Goal: Answer question/provide support: Share knowledge or assist other users

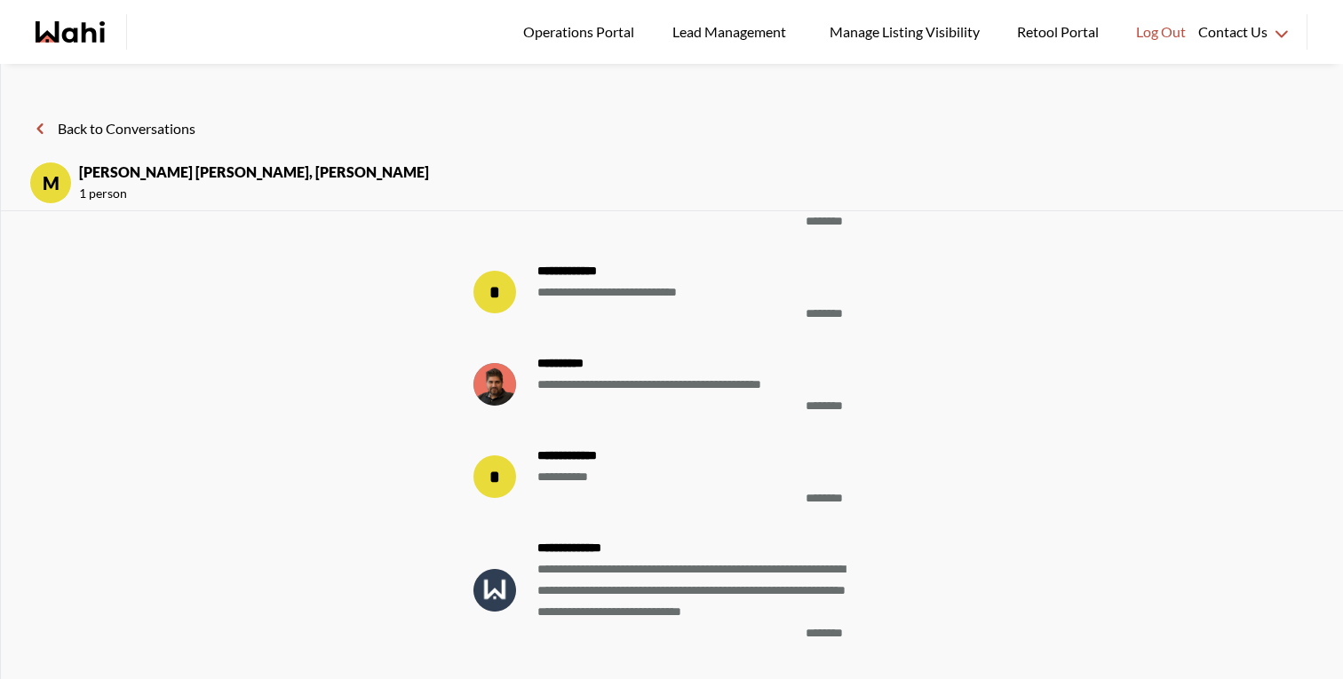
click at [170, 149] on header "Back to Conversations M samina Shoaib, Faraz, Barbara 1 person" at bounding box center [672, 151] width 1342 height 119
click at [179, 113] on header "Back to Conversations M samina Shoaib, Faraz, Barbara 1 person" at bounding box center [672, 151] width 1342 height 119
click at [178, 122] on button "Back to Conversations" at bounding box center [112, 128] width 166 height 23
click at [68, 128] on button "Back to Conversations" at bounding box center [112, 128] width 166 height 23
click at [168, 127] on button "Back to Conversations" at bounding box center [112, 128] width 166 height 23
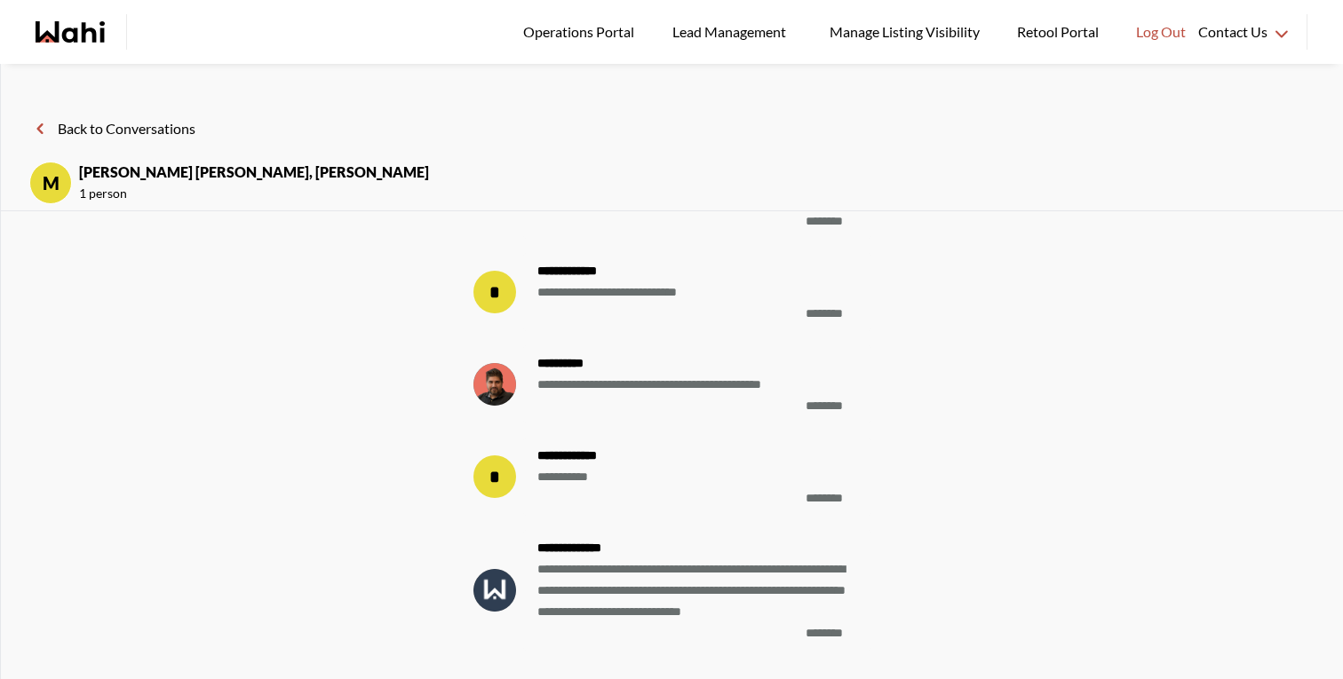
click at [168, 127] on button "Back to Conversations" at bounding box center [112, 128] width 166 height 23
click at [174, 126] on button "Back to Conversations" at bounding box center [112, 128] width 166 height 23
click at [175, 126] on button "Back to Conversations" at bounding box center [112, 128] width 166 height 23
click at [72, 36] on icon "Wahi homepage" at bounding box center [70, 31] width 69 height 21
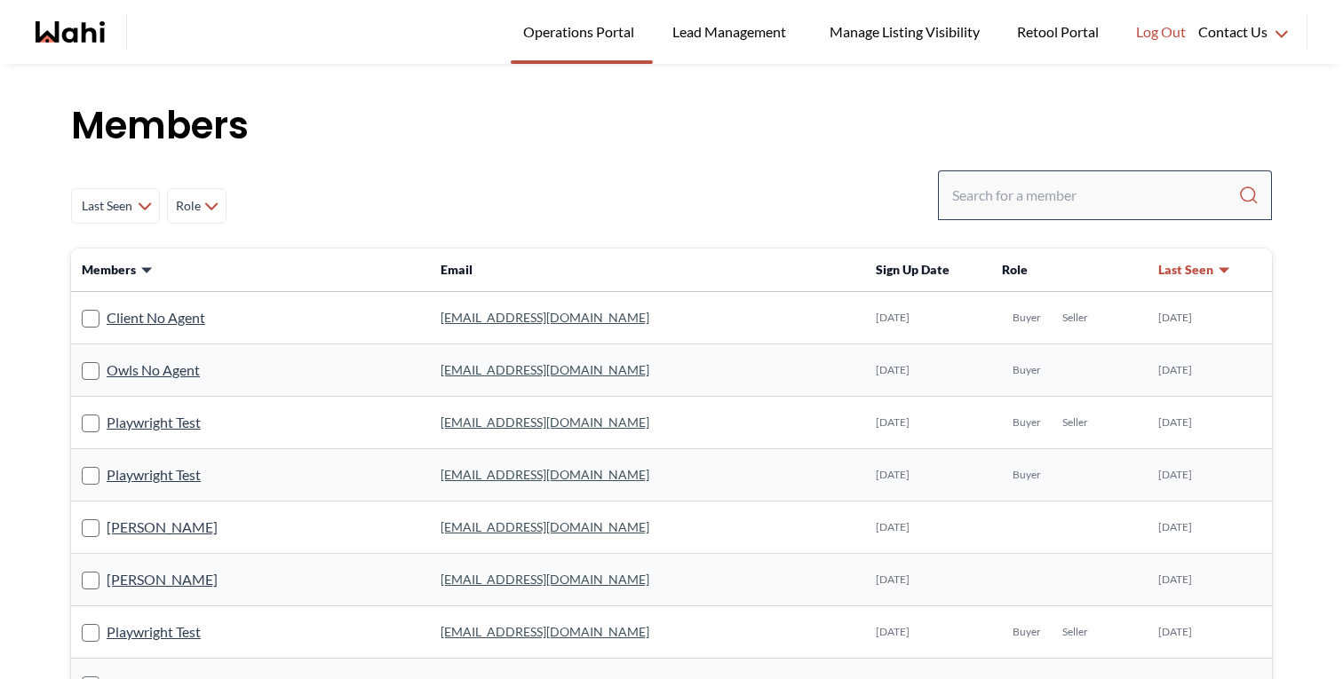
click at [1020, 180] on input "Search input" at bounding box center [1095, 195] width 286 height 32
drag, startPoint x: 1016, startPoint y: 185, endPoint x: 1016, endPoint y: 197, distance: 12.4
click at [1016, 186] on input "Search input" at bounding box center [1095, 195] width 286 height 32
type input "faraz"
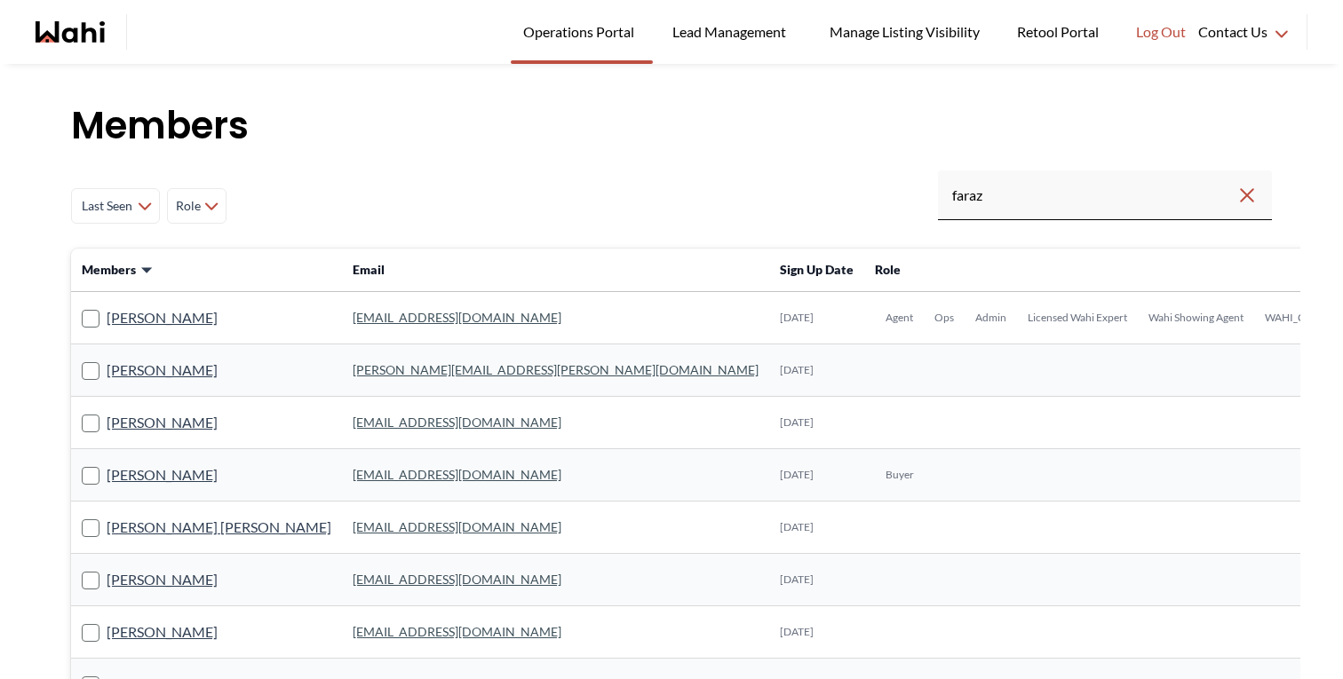
click at [131, 353] on td "Ezatullah Farazi" at bounding box center [206, 371] width 271 height 52
click at [148, 290] on th "Members" at bounding box center [206, 271] width 271 height 44
click at [147, 317] on link "Faraz Azam" at bounding box center [162, 317] width 111 height 23
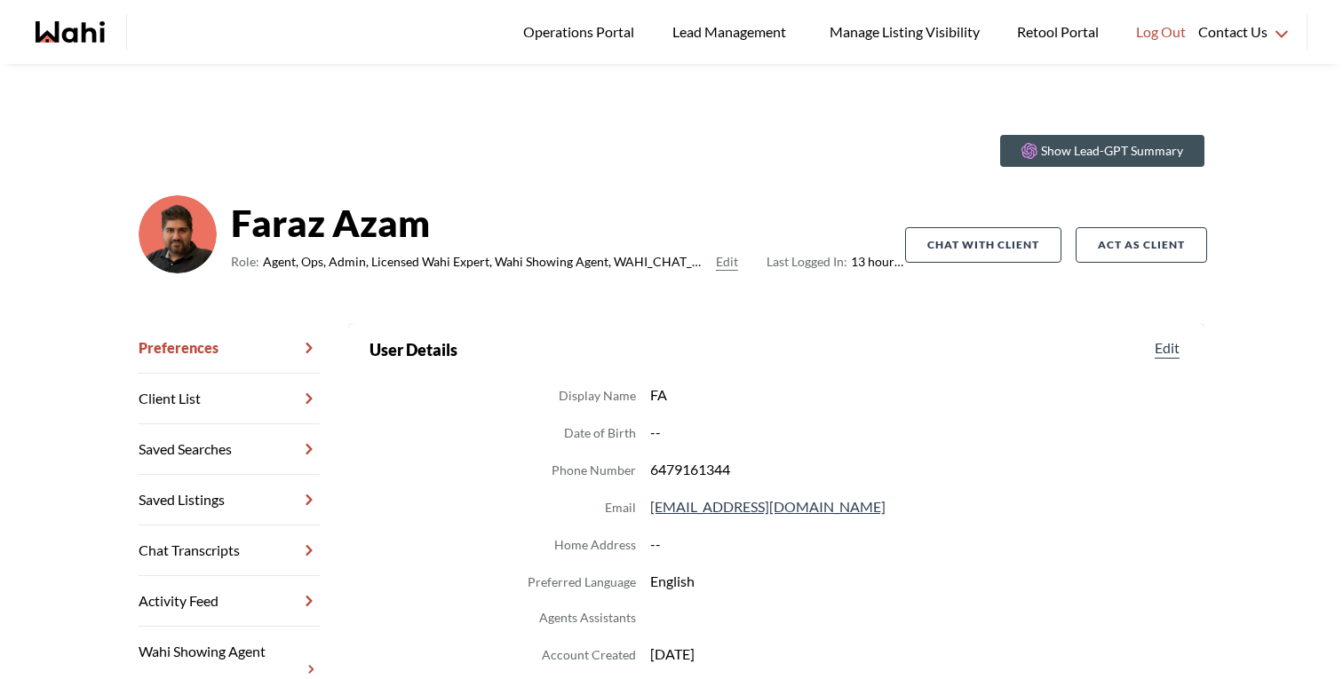
drag, startPoint x: 171, startPoint y: 552, endPoint x: 296, endPoint y: 494, distance: 138.3
click at [171, 552] on link "Chat Transcripts" at bounding box center [229, 551] width 181 height 51
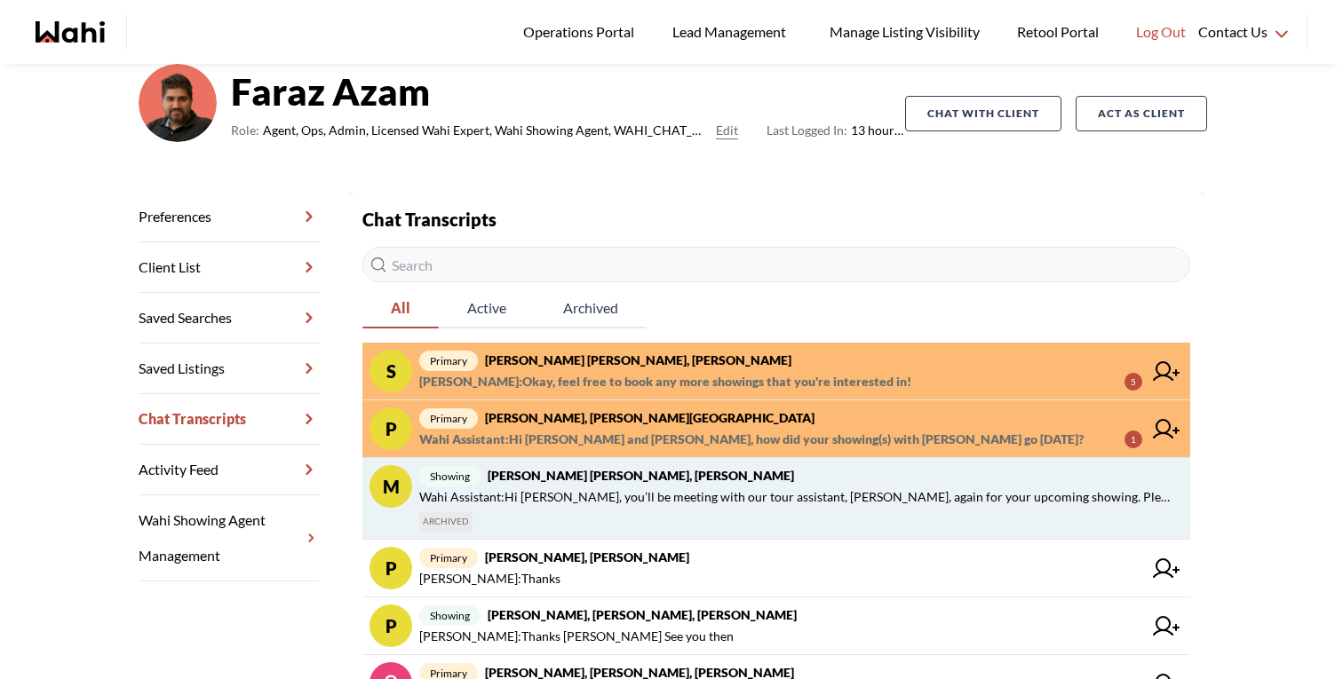
click at [711, 495] on span "Wahi Assistant : Hi samina, you’ll be meeting with our tour assistant, Faraz, a…" at bounding box center [797, 497] width 757 height 21
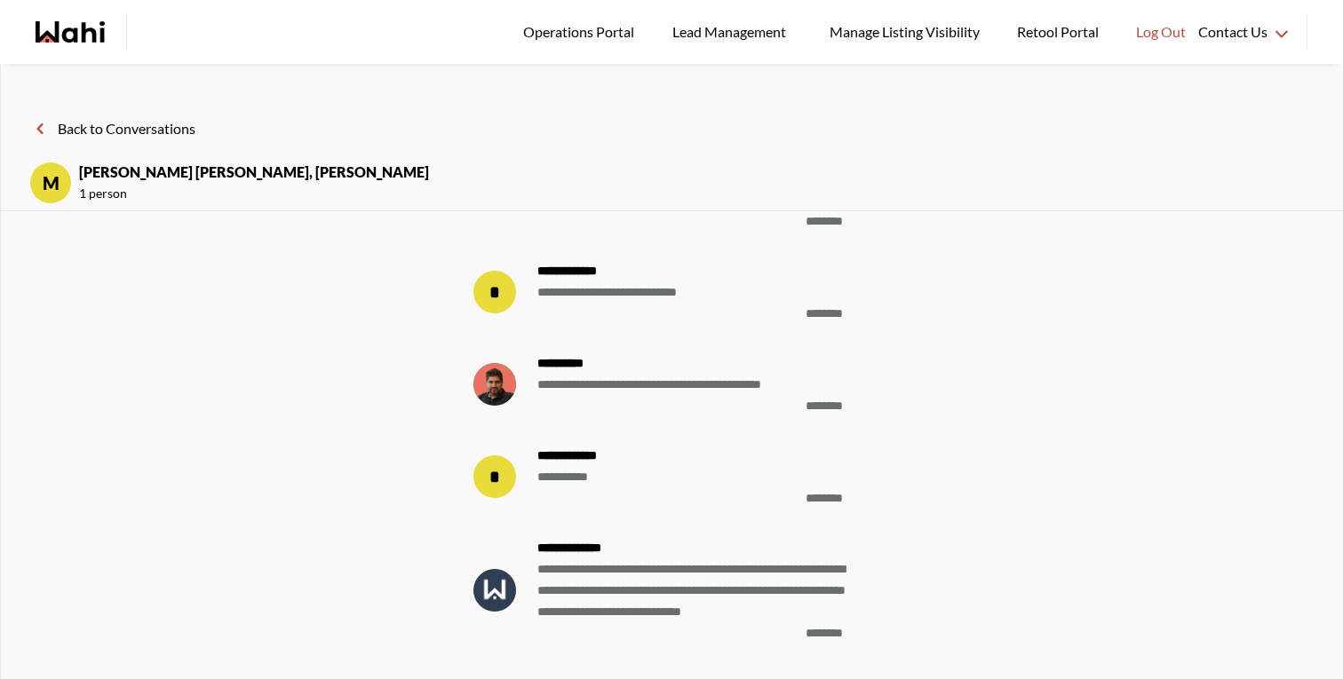
click at [145, 131] on button "Back to Conversations" at bounding box center [112, 128] width 166 height 23
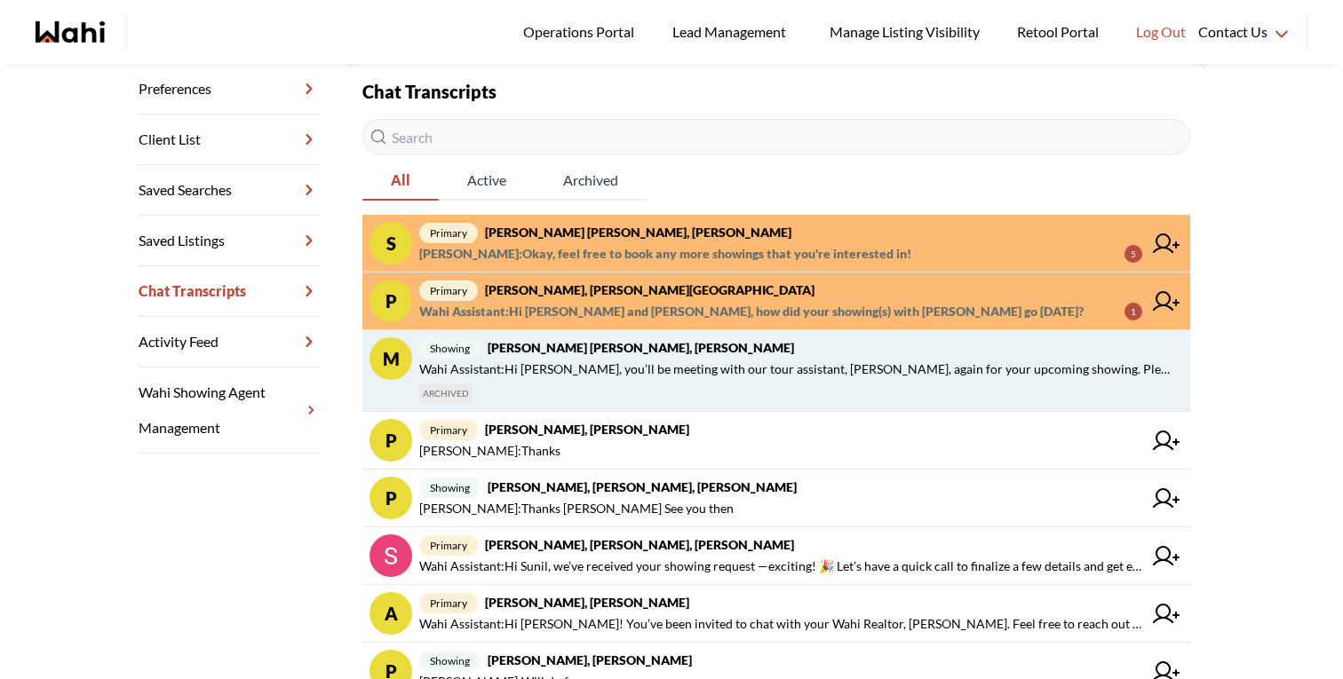
scroll to position [285, 0]
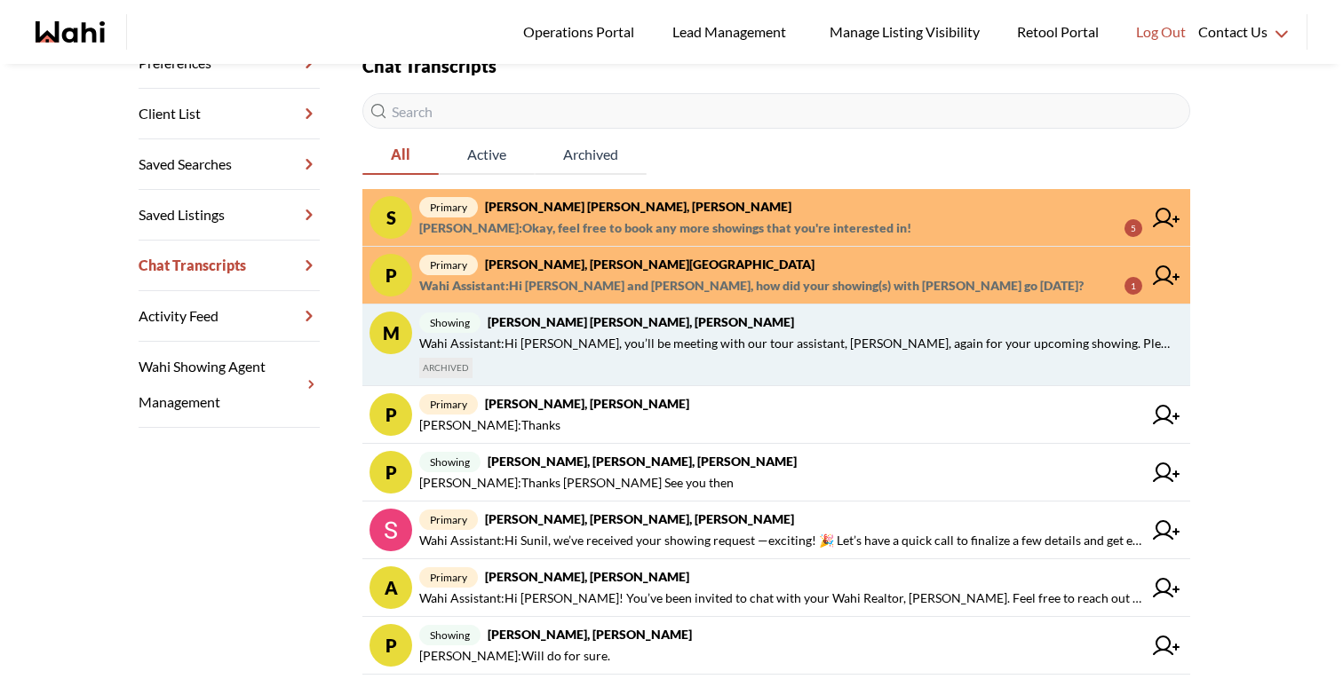
click at [960, 353] on div "showing samina Shoaib, Faraz, Barbara Wahi Assistant : Hi samina, you’ll be mee…" at bounding box center [797, 345] width 757 height 67
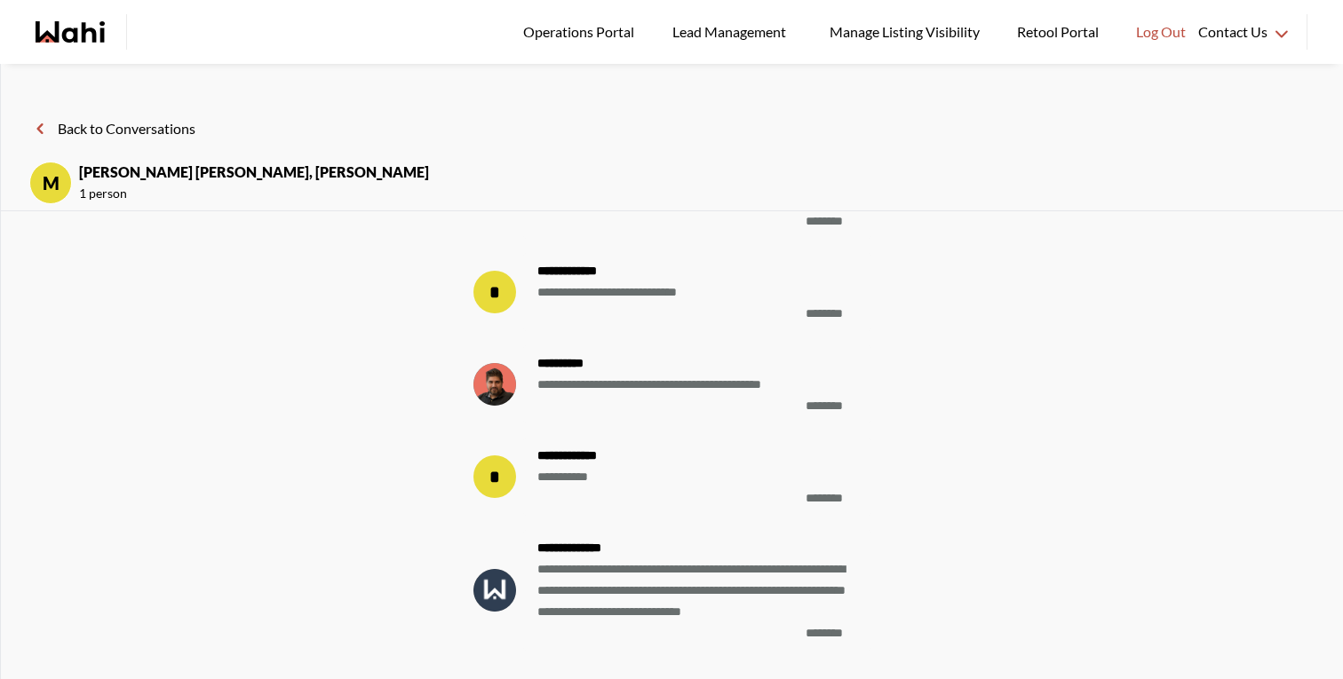
click at [125, 124] on button "Back to Conversations" at bounding box center [112, 128] width 166 height 23
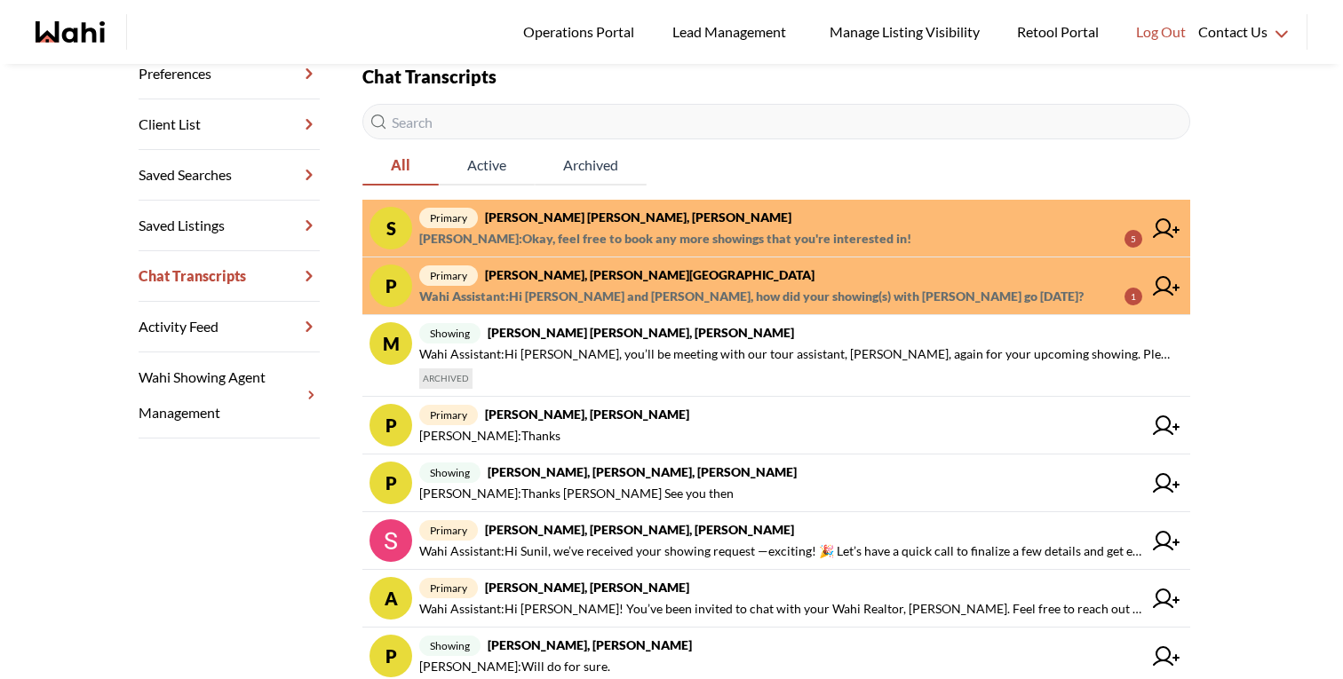
scroll to position [290, 0]
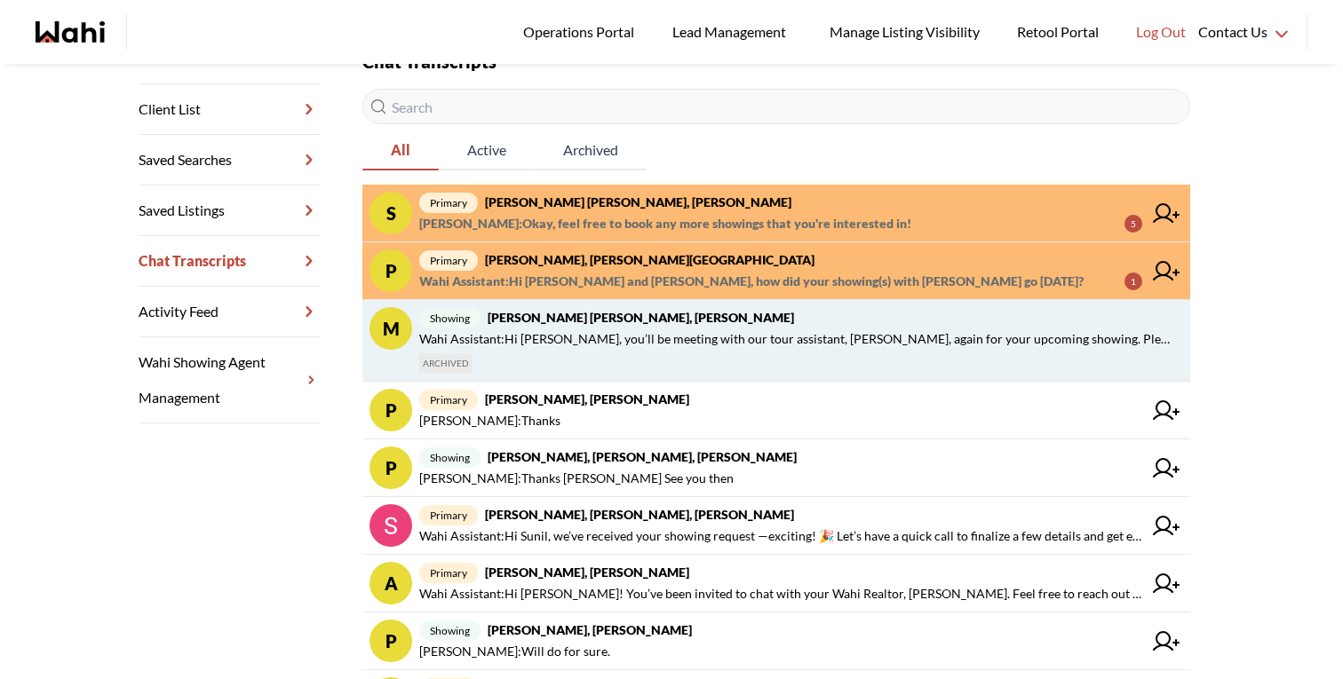
click at [777, 333] on span "Wahi Assistant : Hi samina, you’ll be meeting with our tour assistant, Faraz, a…" at bounding box center [797, 339] width 757 height 21
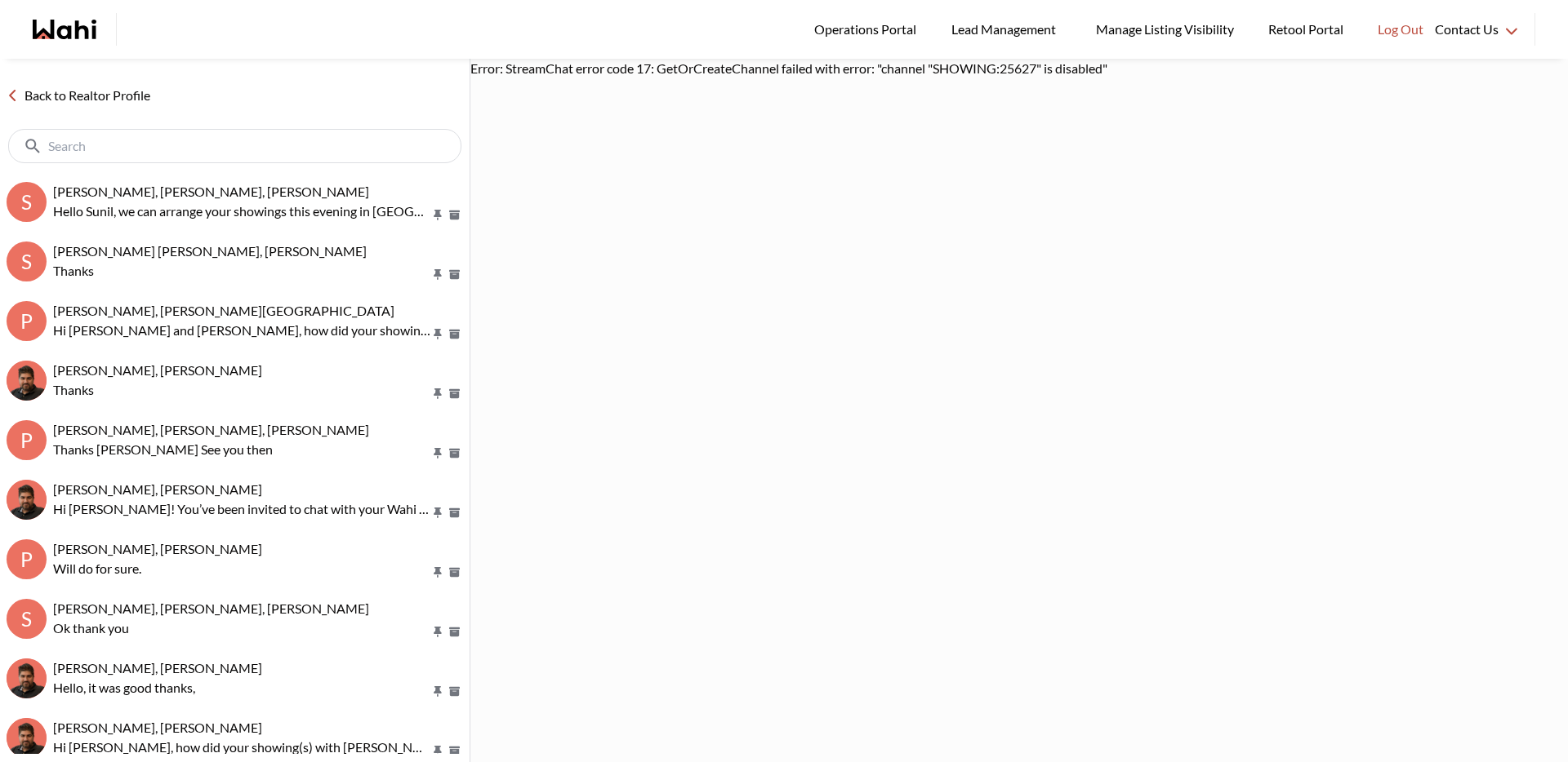
click at [54, 98] on link "Back to Realtor Profile" at bounding box center [78, 95] width 157 height 21
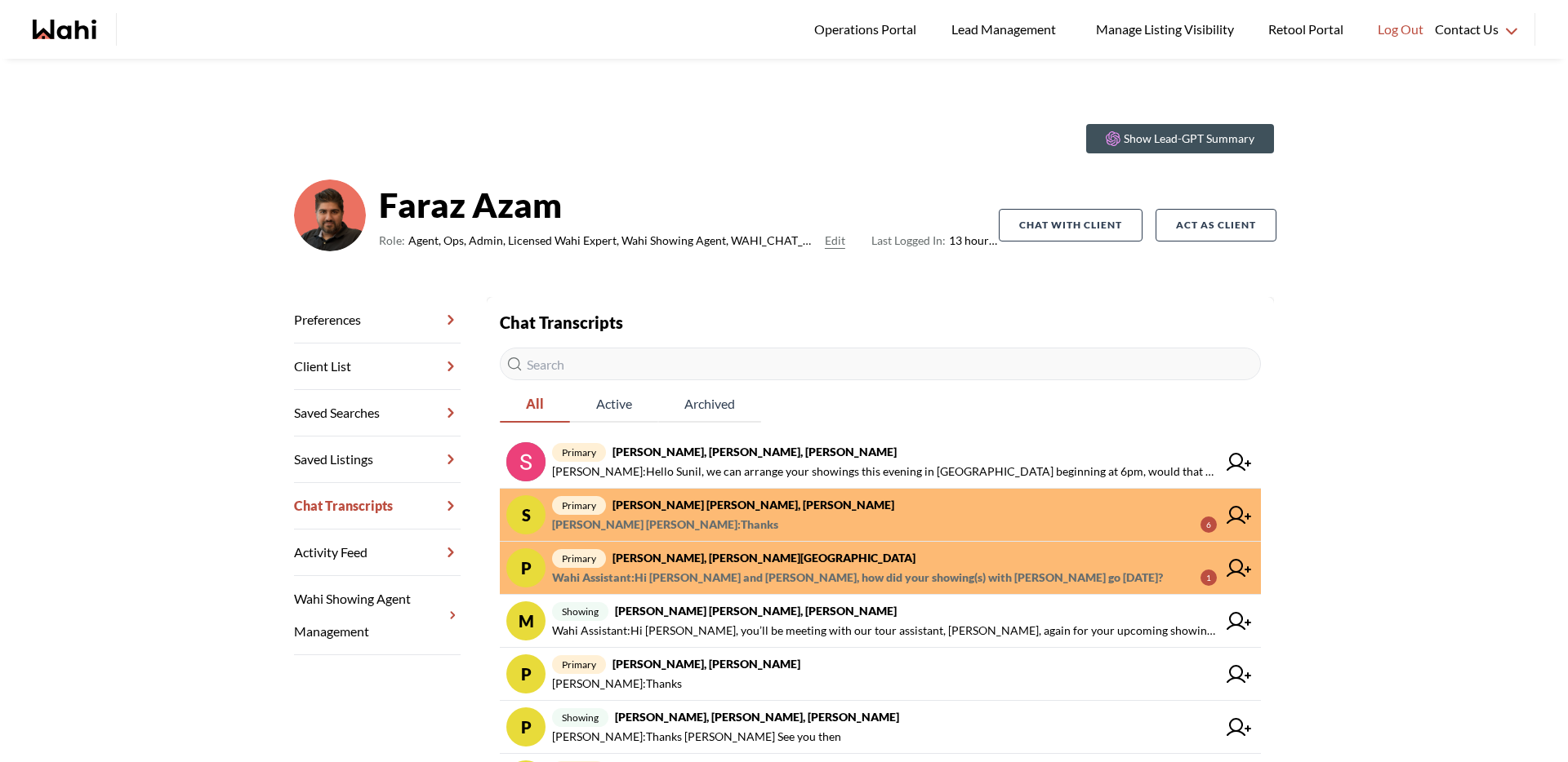
click at [140, 297] on div "Show Lead-GPT Summary Faraz Azam Role: Agent, Ops, Admin, Licensed Wahi Expert,…" at bounding box center [784, 574] width 1568 height 1032
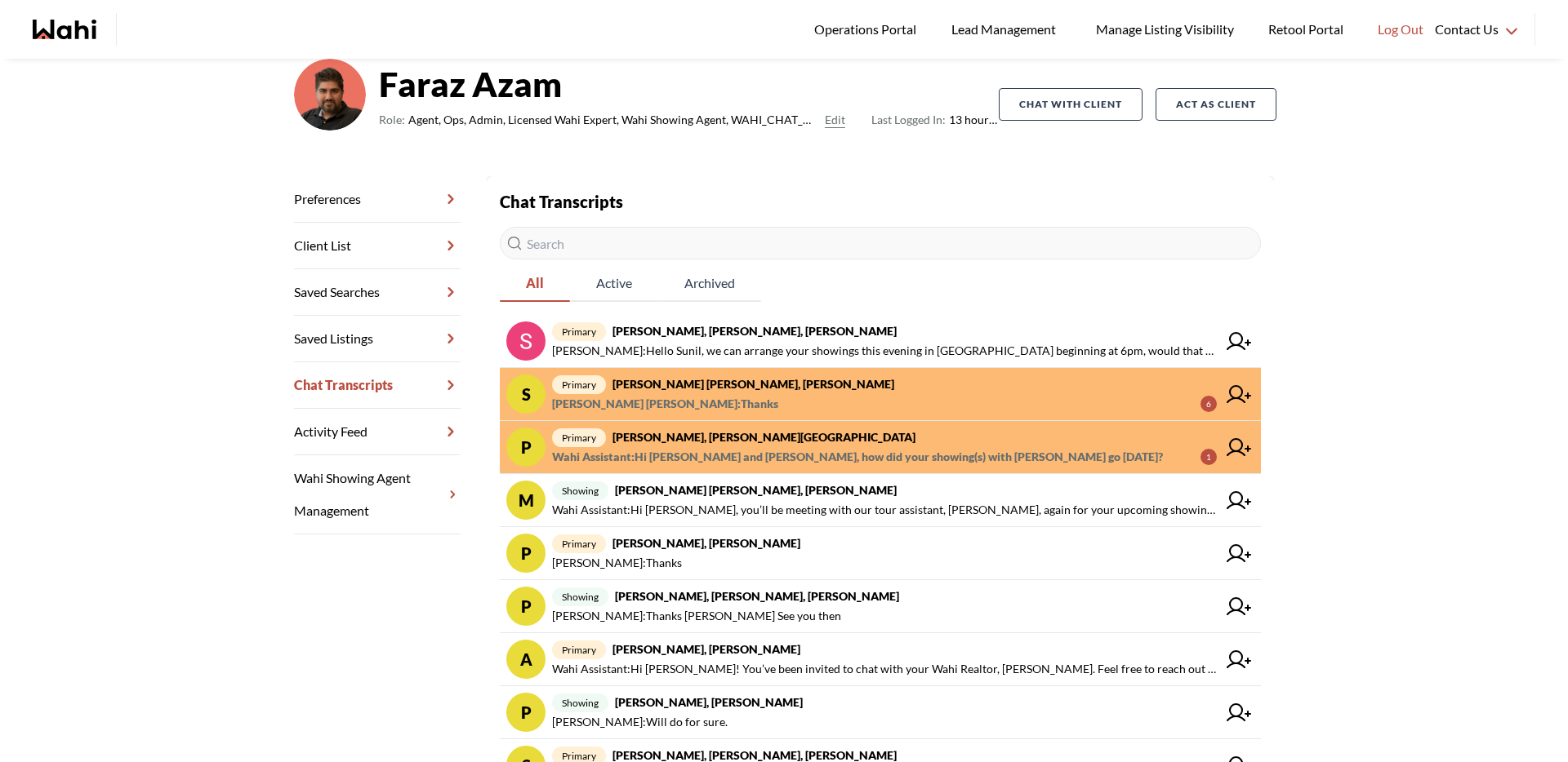
scroll to position [123, 0]
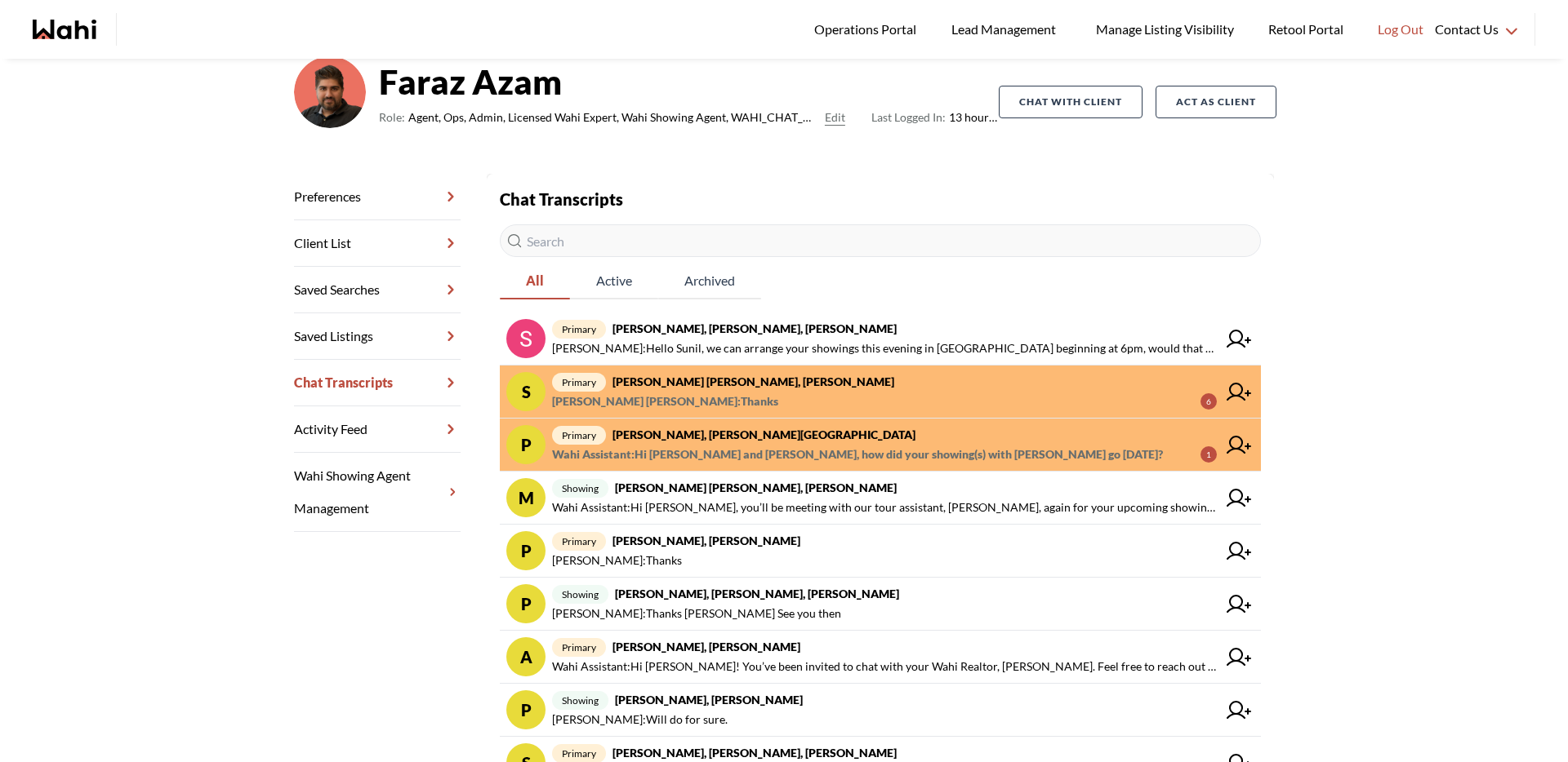
click at [723, 392] on span "samina Shoaib : Thanks 6" at bounding box center [884, 401] width 665 height 19
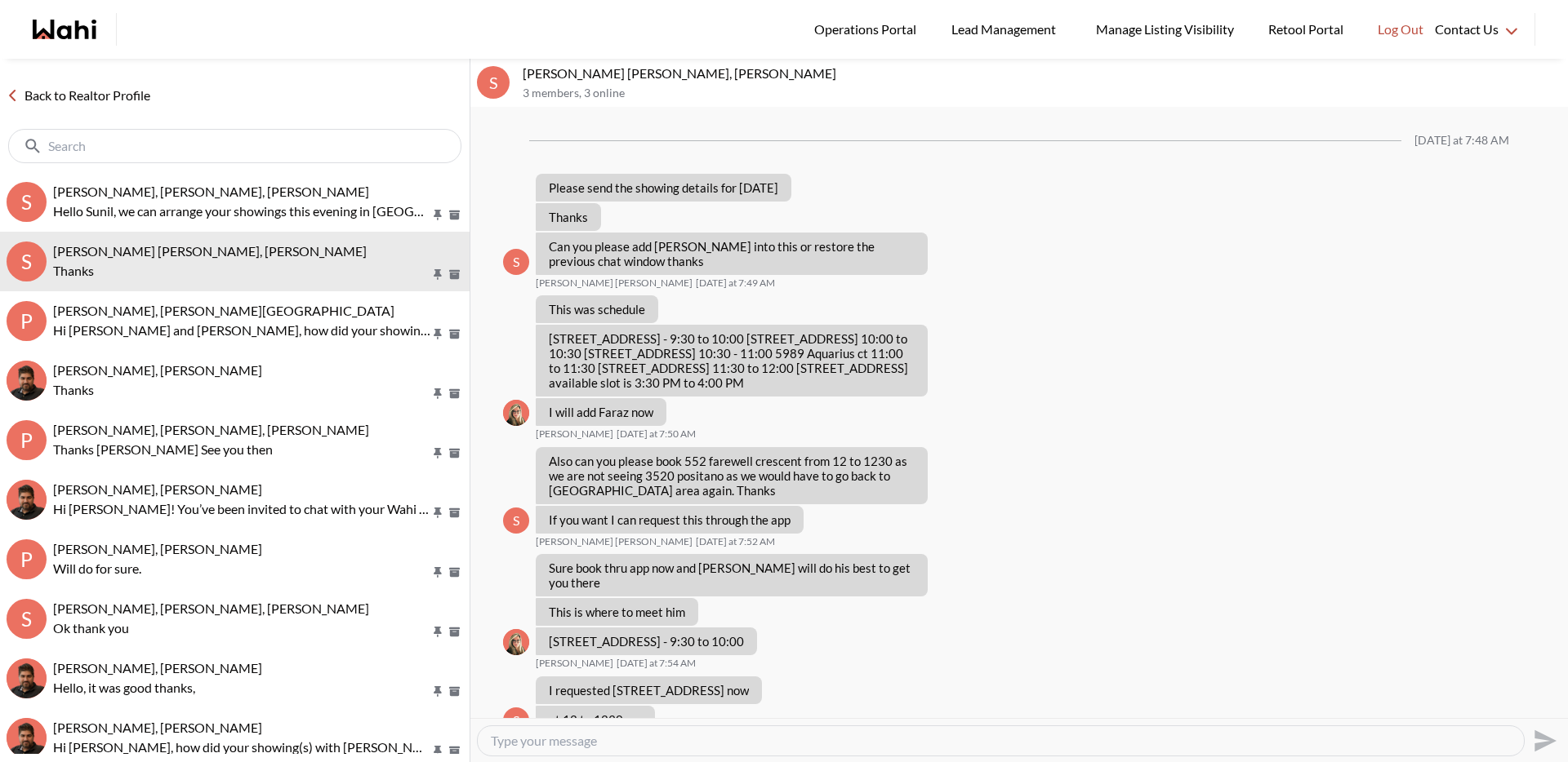
scroll to position [616, 0]
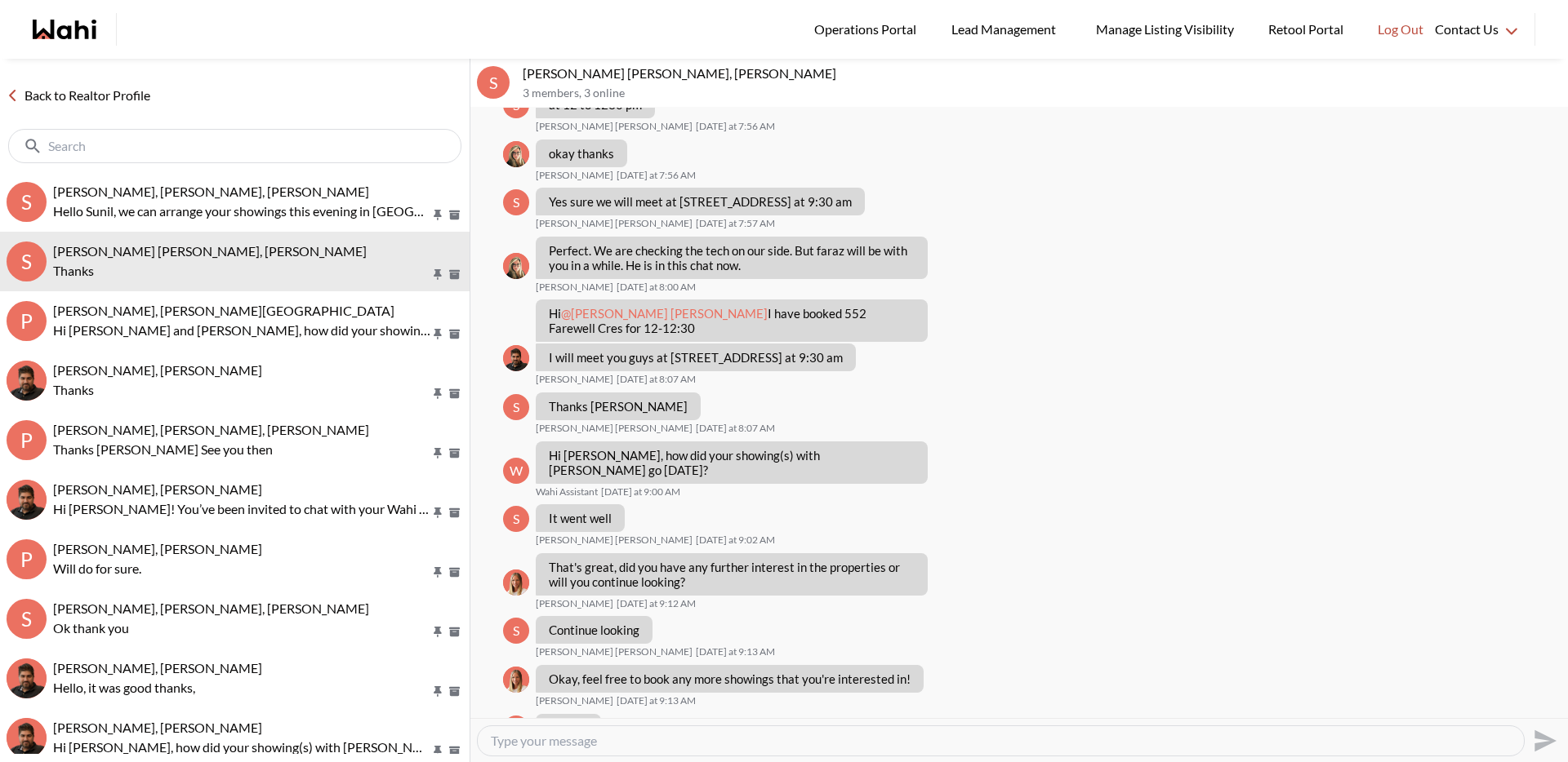
click at [74, 129] on div at bounding box center [235, 145] width 453 height 34
click at [81, 105] on link "Back to Realtor Profile" at bounding box center [78, 95] width 157 height 21
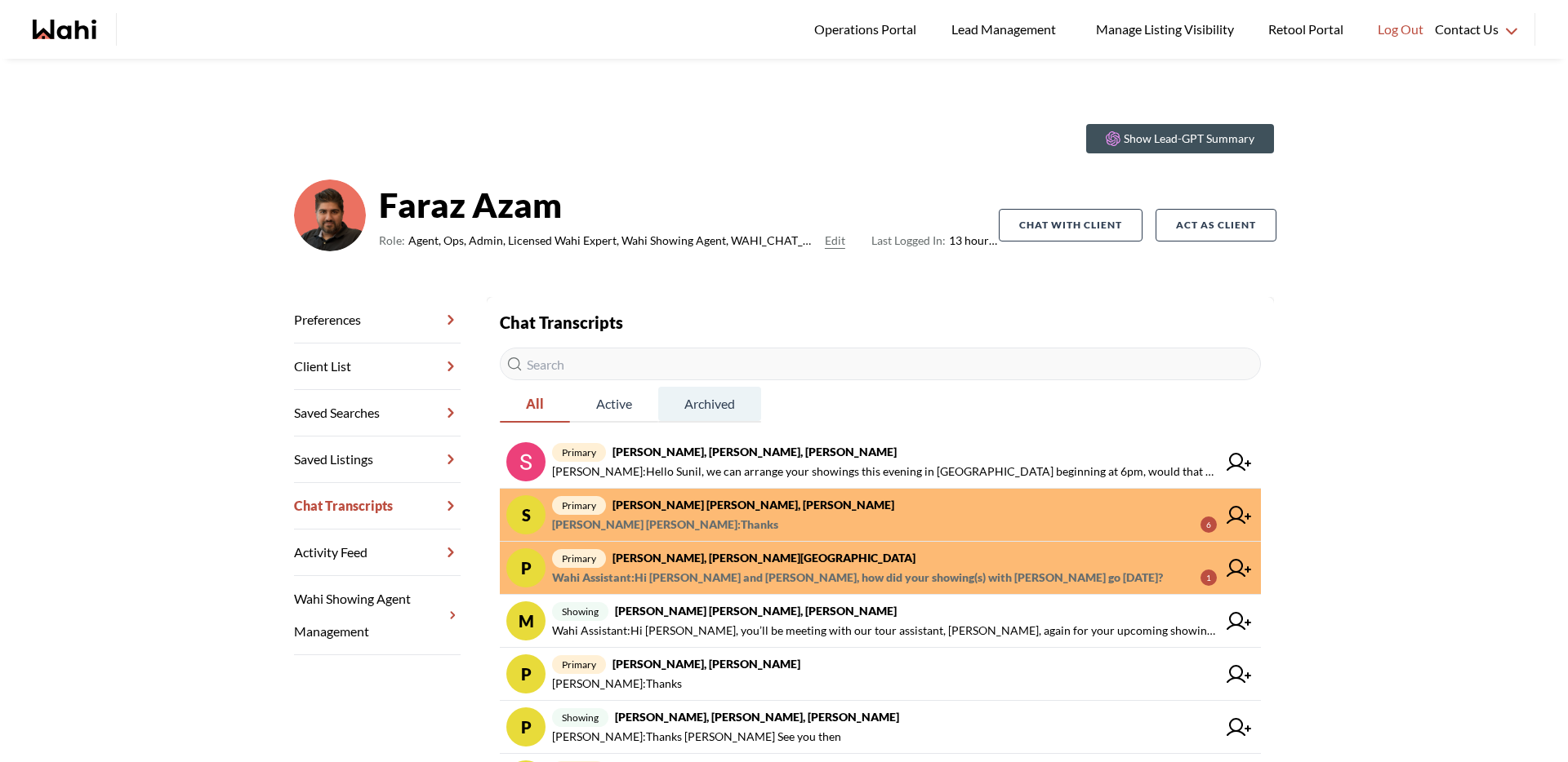
click at [721, 404] on span "Archived" at bounding box center [710, 404] width 103 height 34
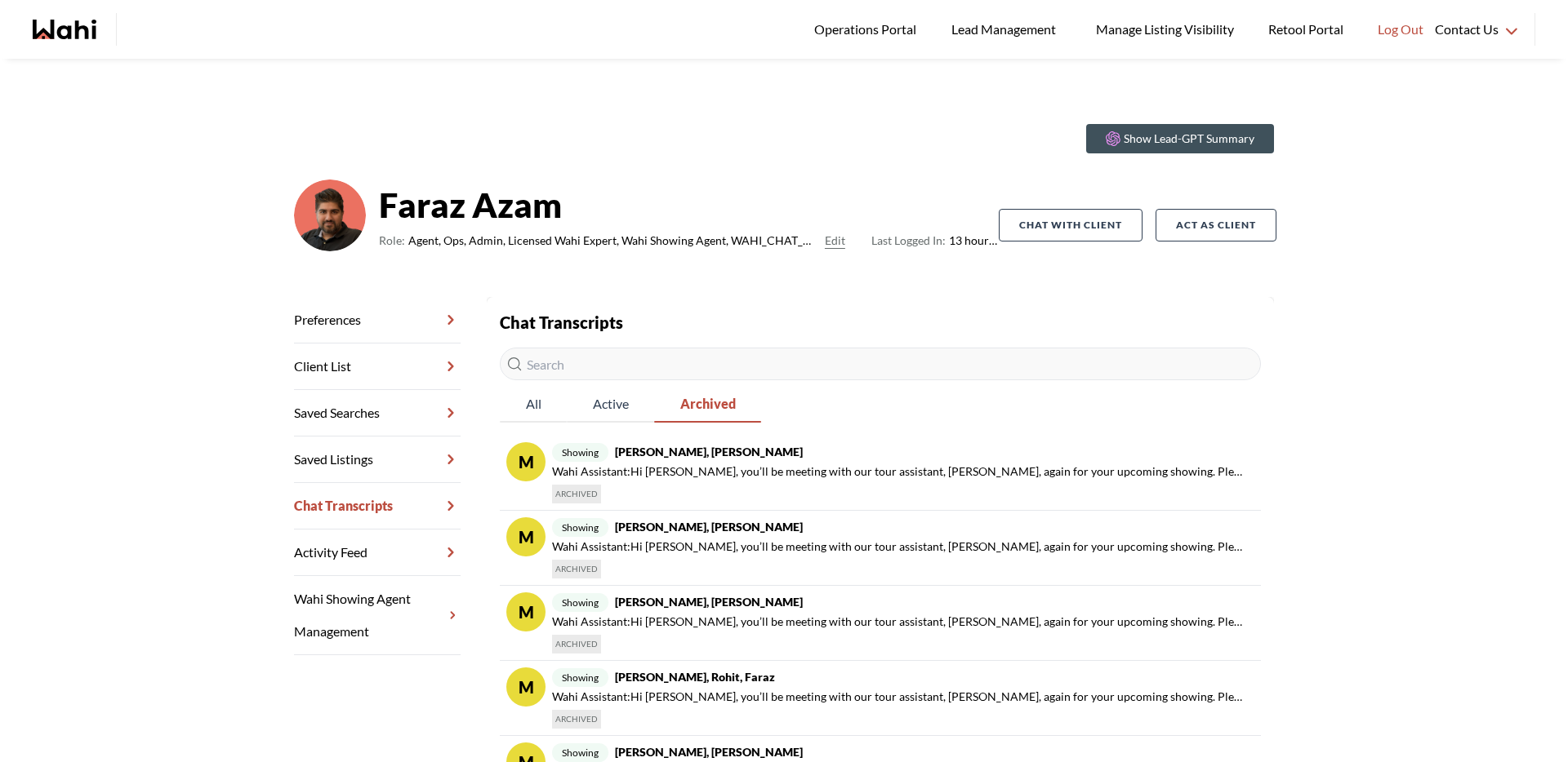
click at [594, 359] on input "text" at bounding box center [881, 364] width 761 height 33
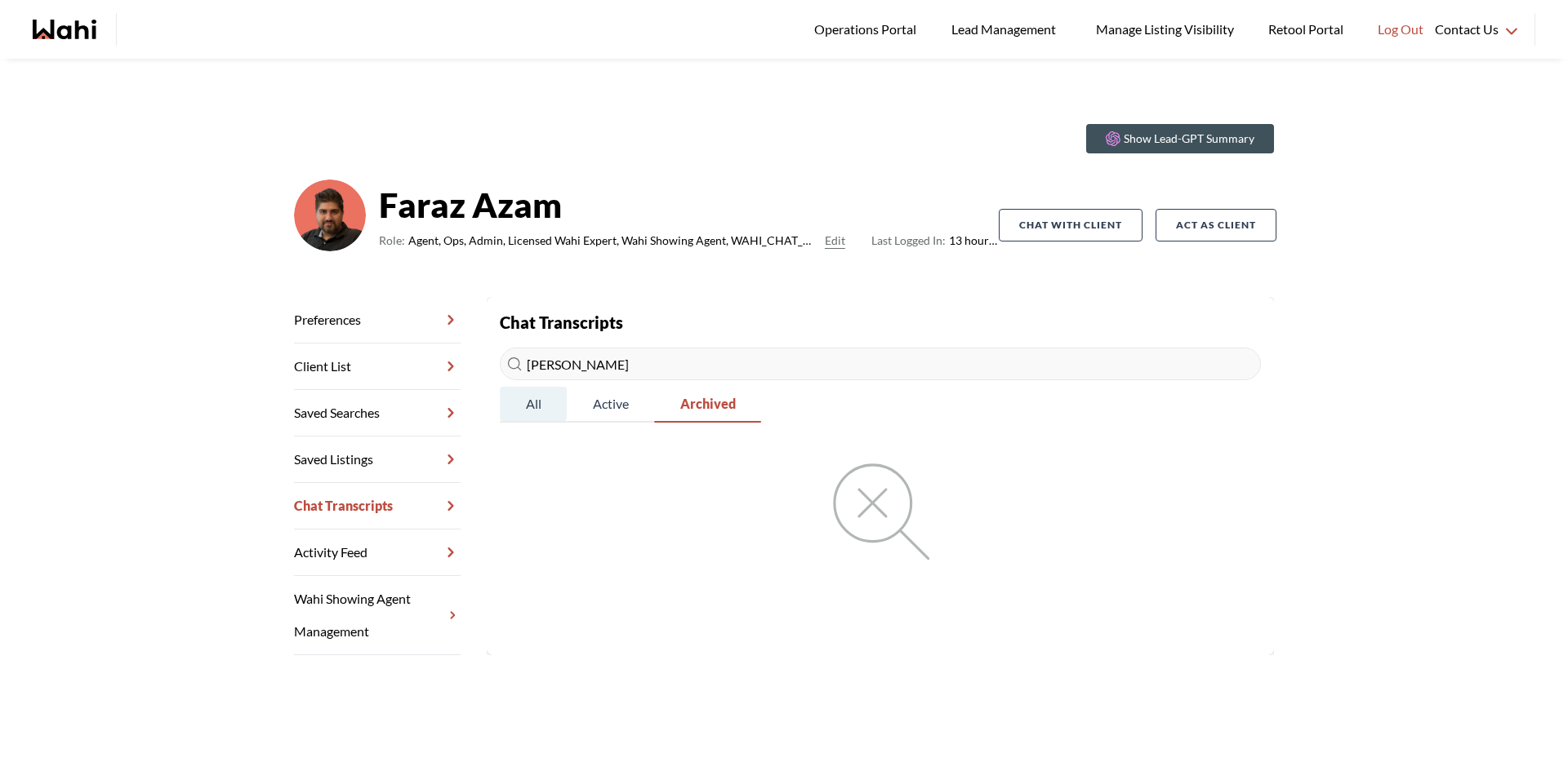
type input "[PERSON_NAME]"
click at [541, 400] on span "All" at bounding box center [533, 404] width 67 height 34
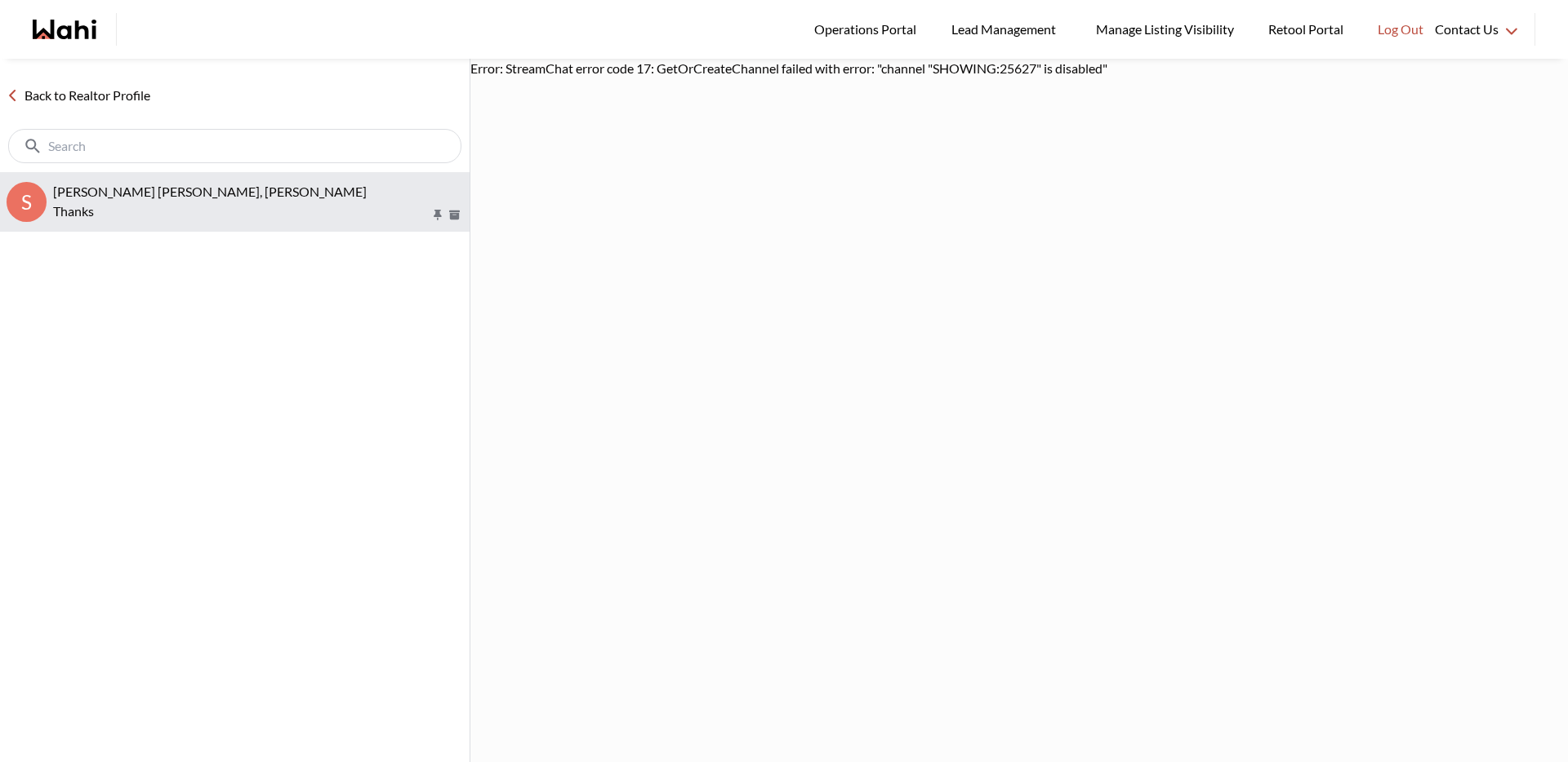
click at [131, 194] on span "[PERSON_NAME] [PERSON_NAME], [PERSON_NAME]" at bounding box center [210, 191] width 314 height 16
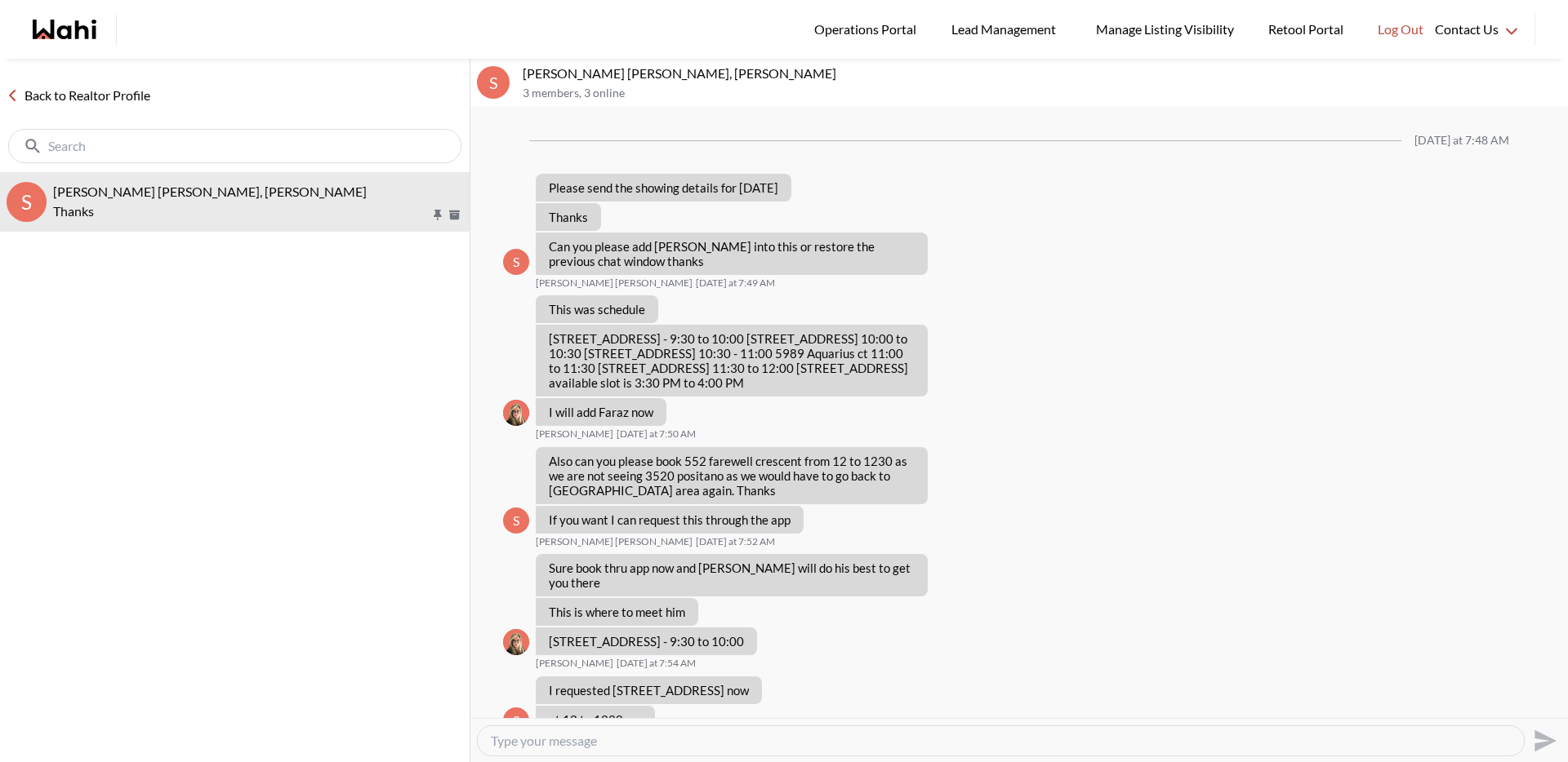
scroll to position [616, 0]
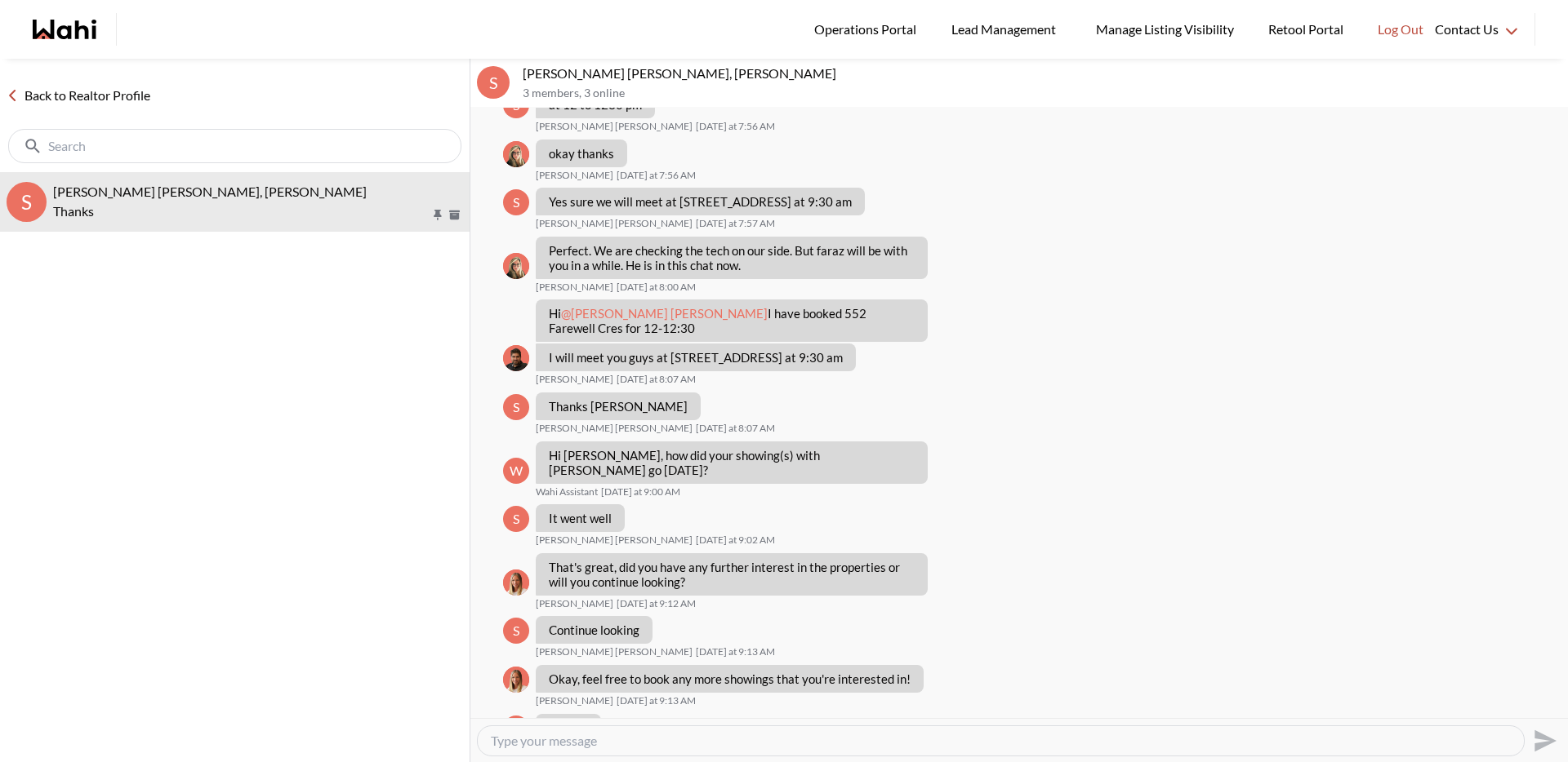
click at [79, 95] on link "Back to Realtor Profile" at bounding box center [78, 95] width 157 height 21
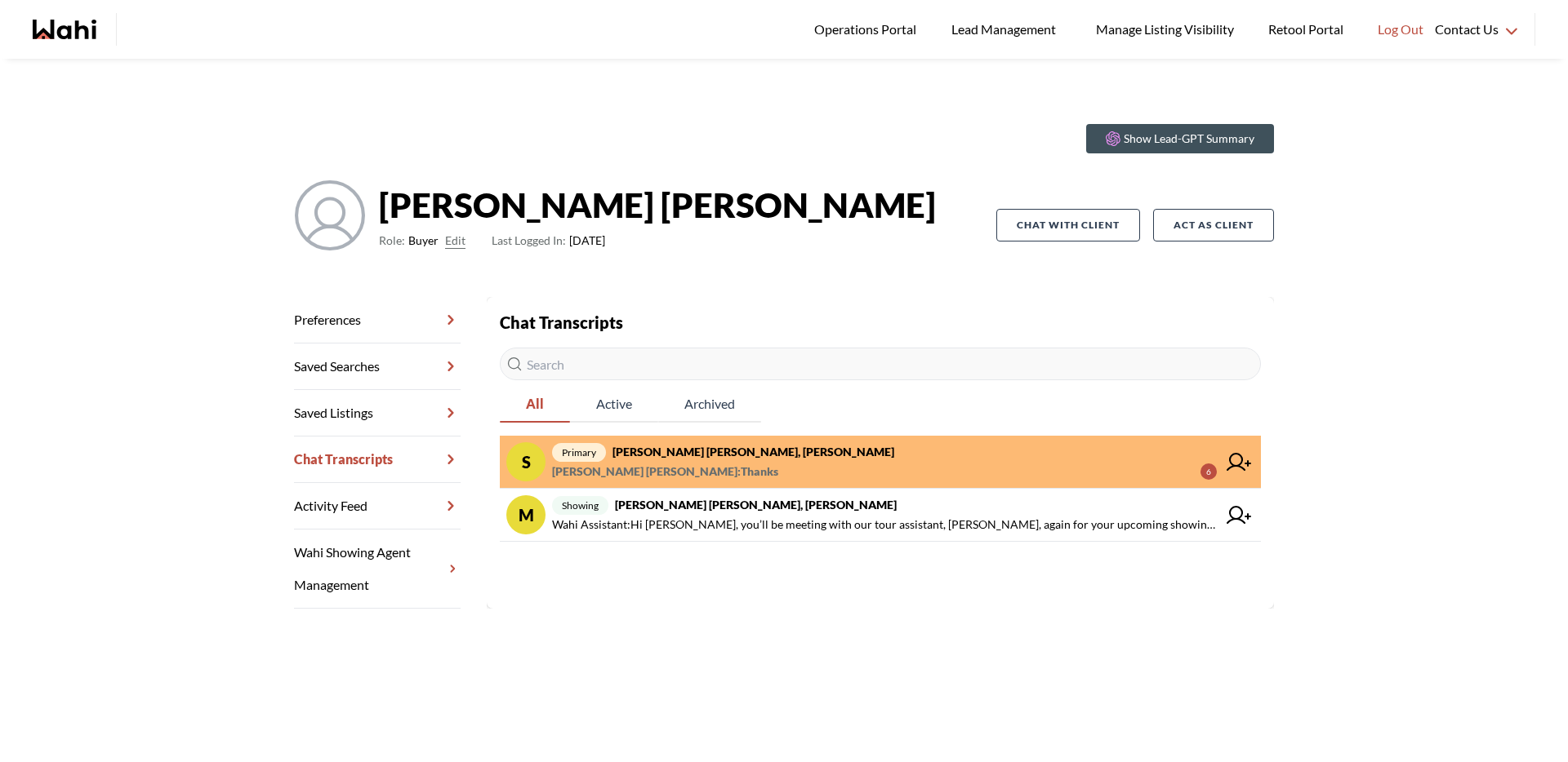
click at [83, 33] on icon "Wahi homepage" at bounding box center [64, 28] width 63 height 19
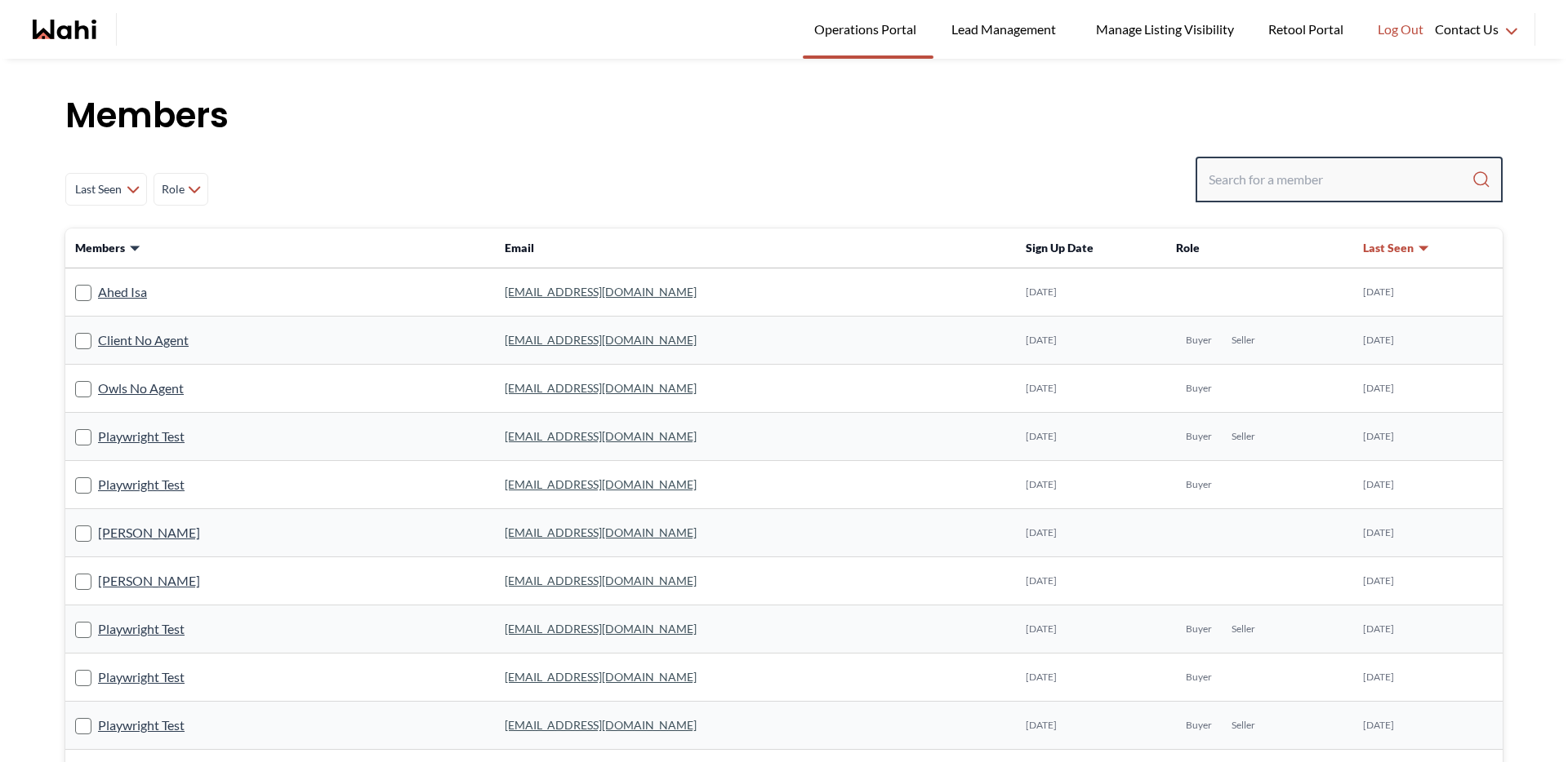
click at [1268, 178] on input "Search input" at bounding box center [1340, 179] width 263 height 29
type input "efrem"
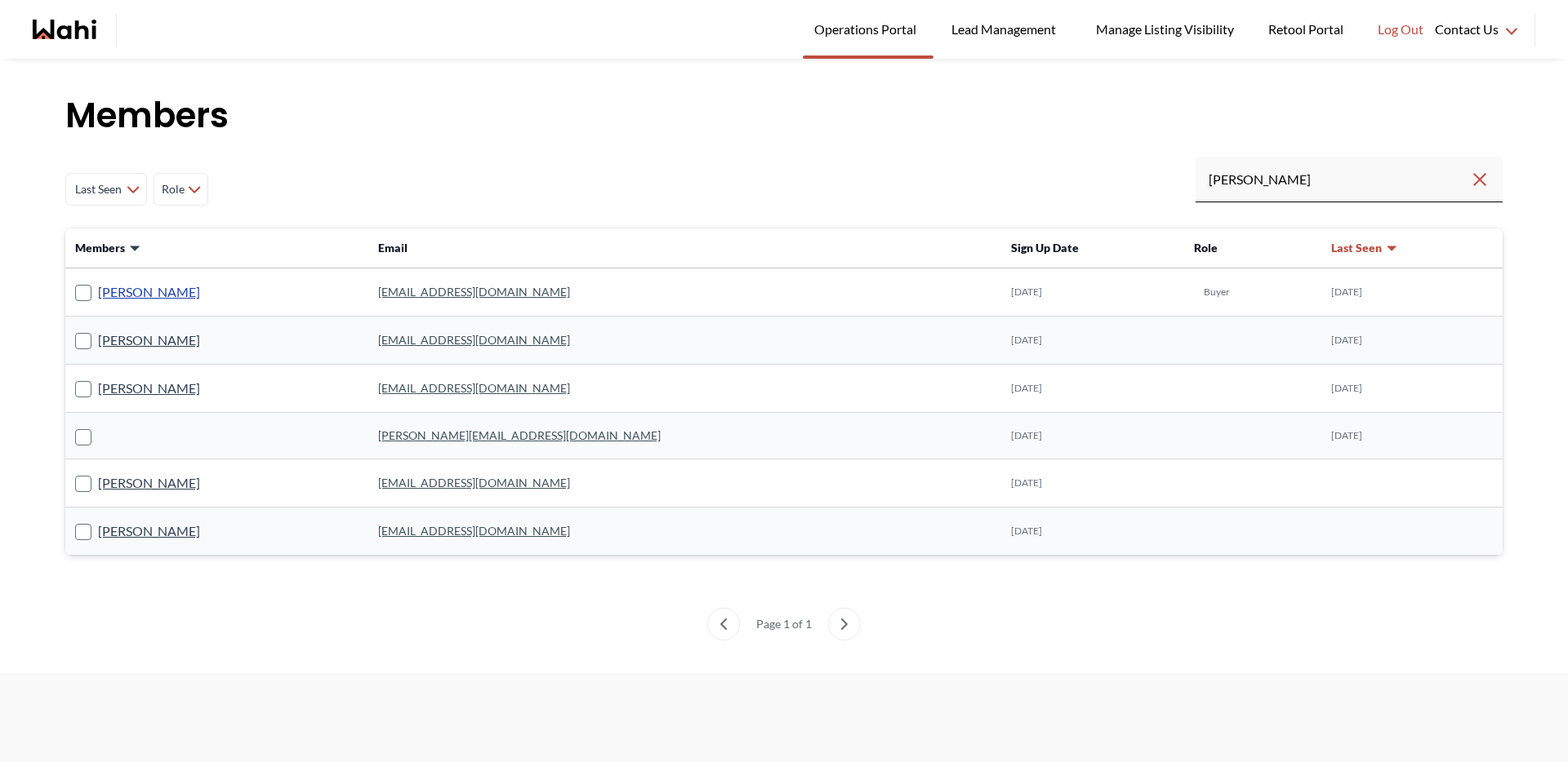
click at [159, 292] on link "Efrem Abraham" at bounding box center [149, 291] width 102 height 21
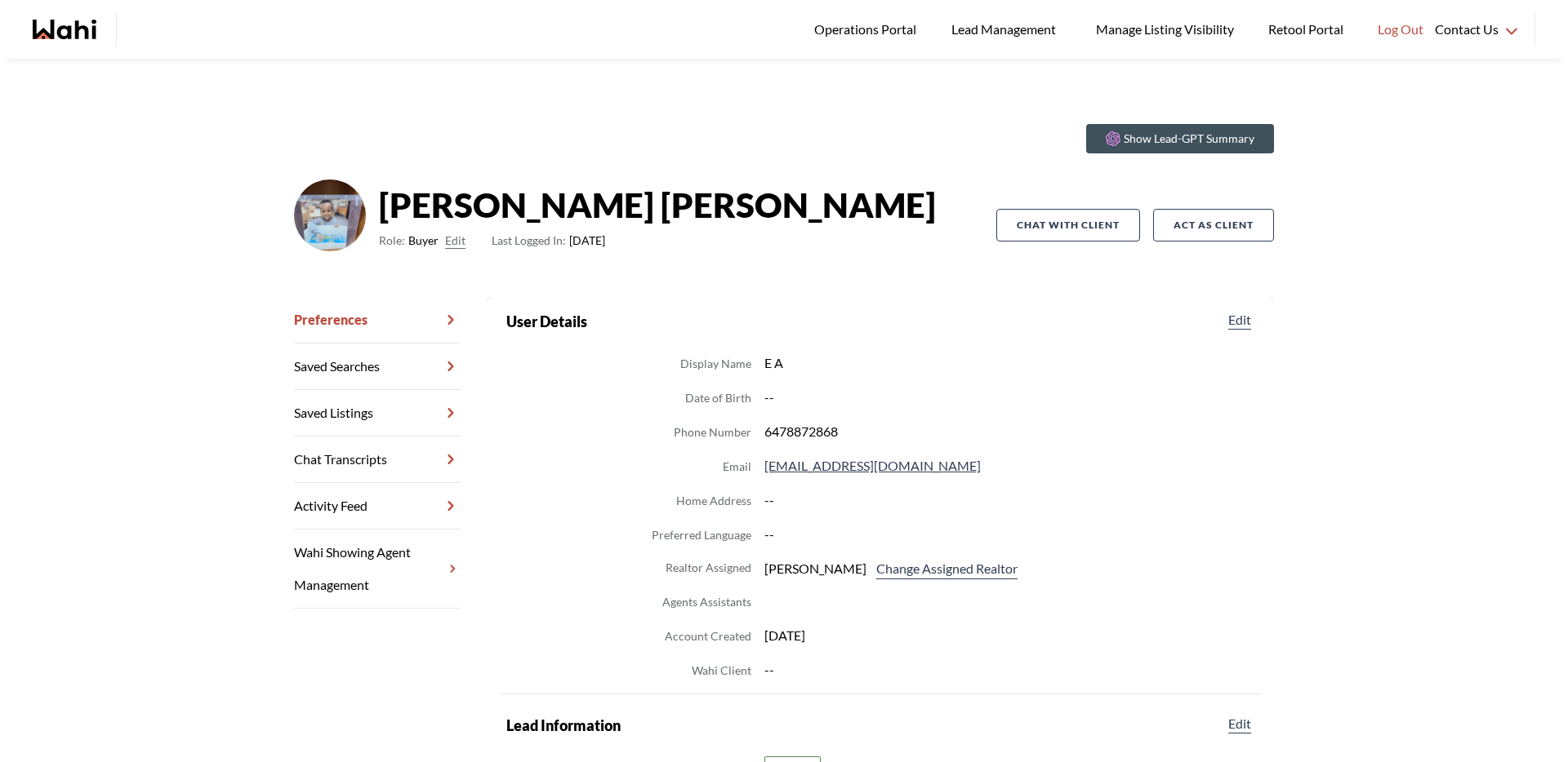
click at [388, 456] on link "Chat Transcripts" at bounding box center [377, 460] width 166 height 47
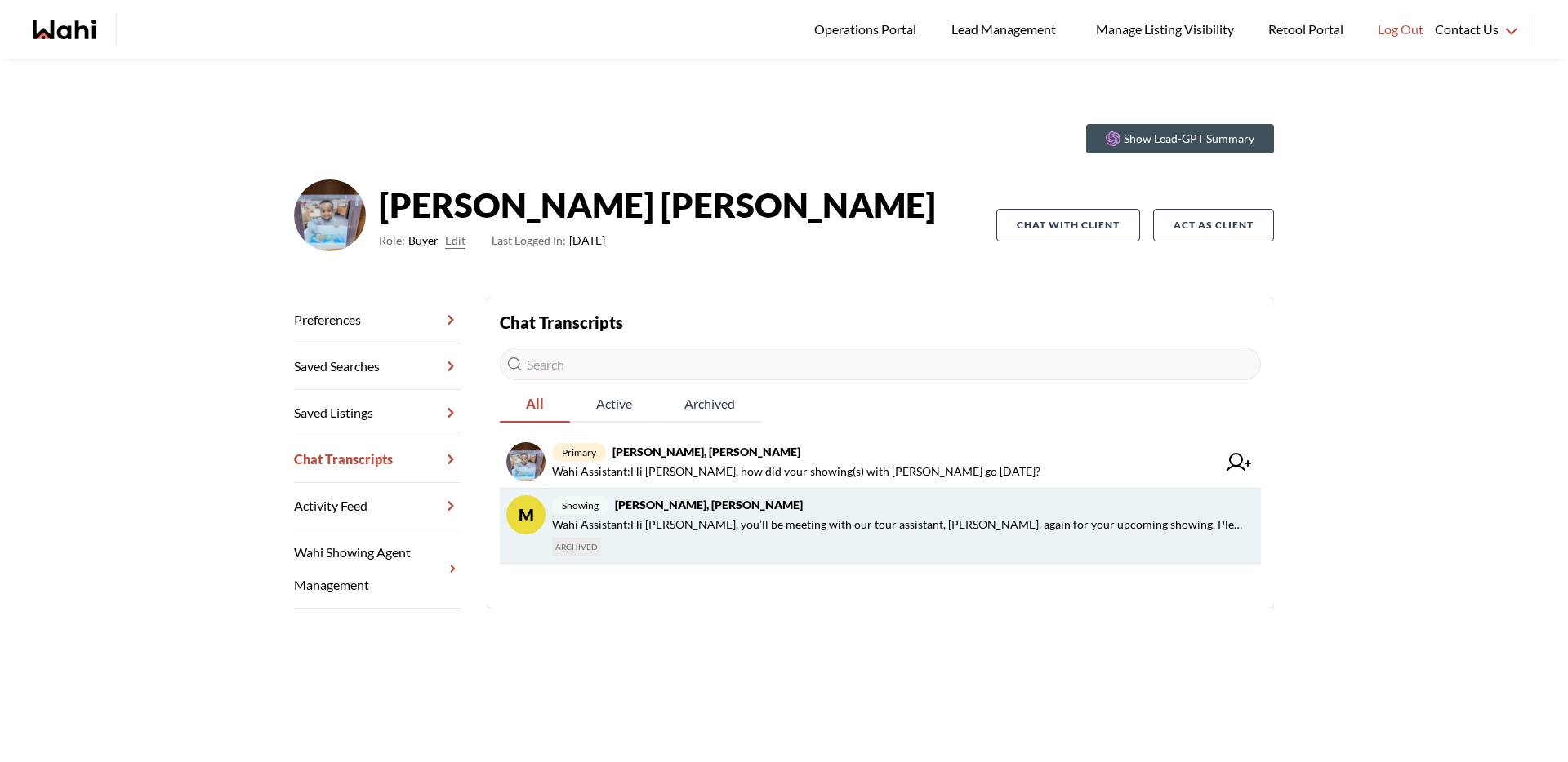
click at [831, 545] on div "showing Efrem Abraham, Duane, Michelle Wahi Assistant : Hi Efrem, you’ll be mee…" at bounding box center [899, 526] width 696 height 62
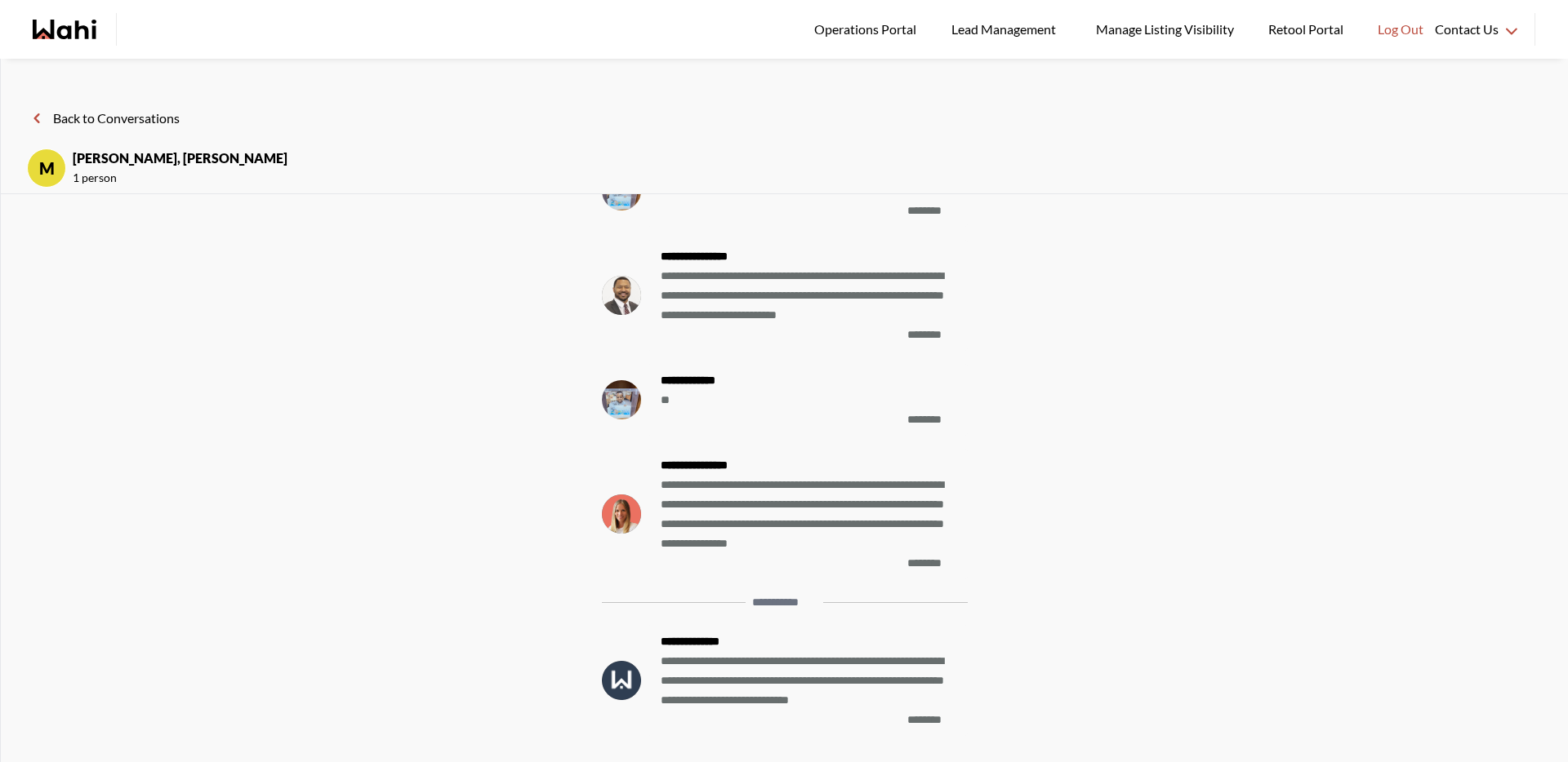
scroll to position [1, 0]
click at [149, 115] on button "Back to Conversations" at bounding box center [103, 118] width 153 height 21
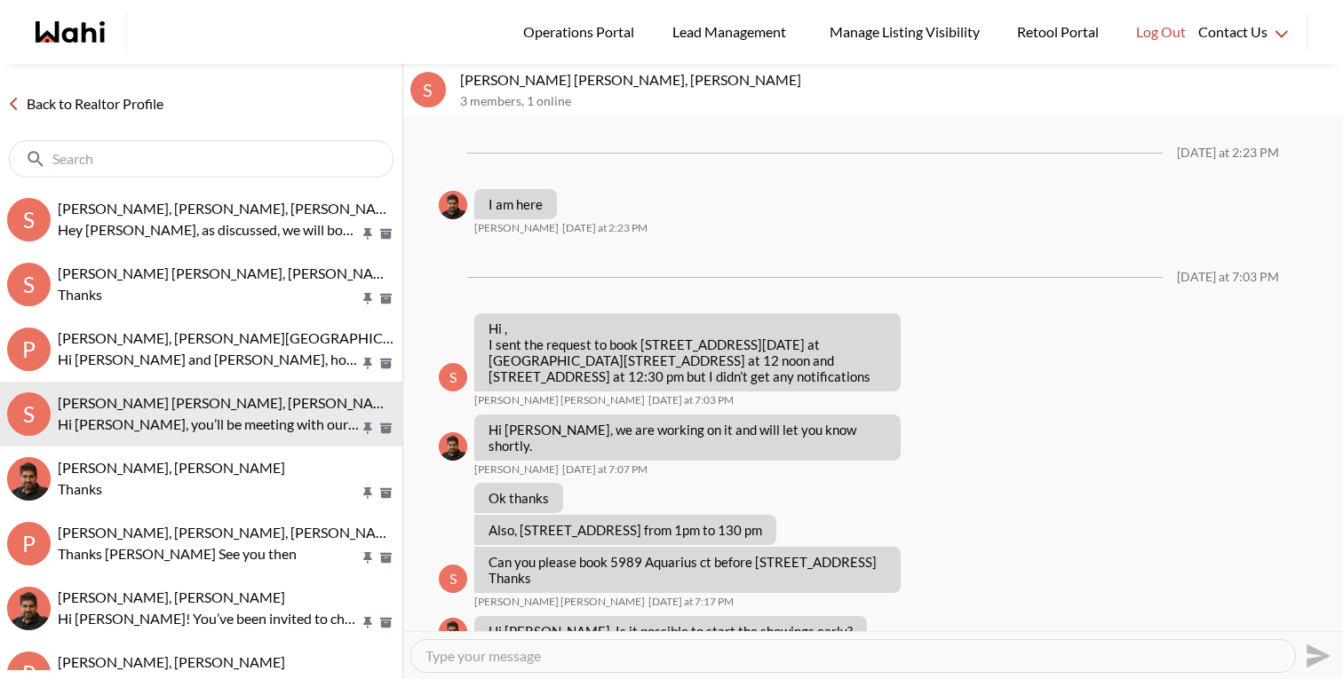
scroll to position [1250, 0]
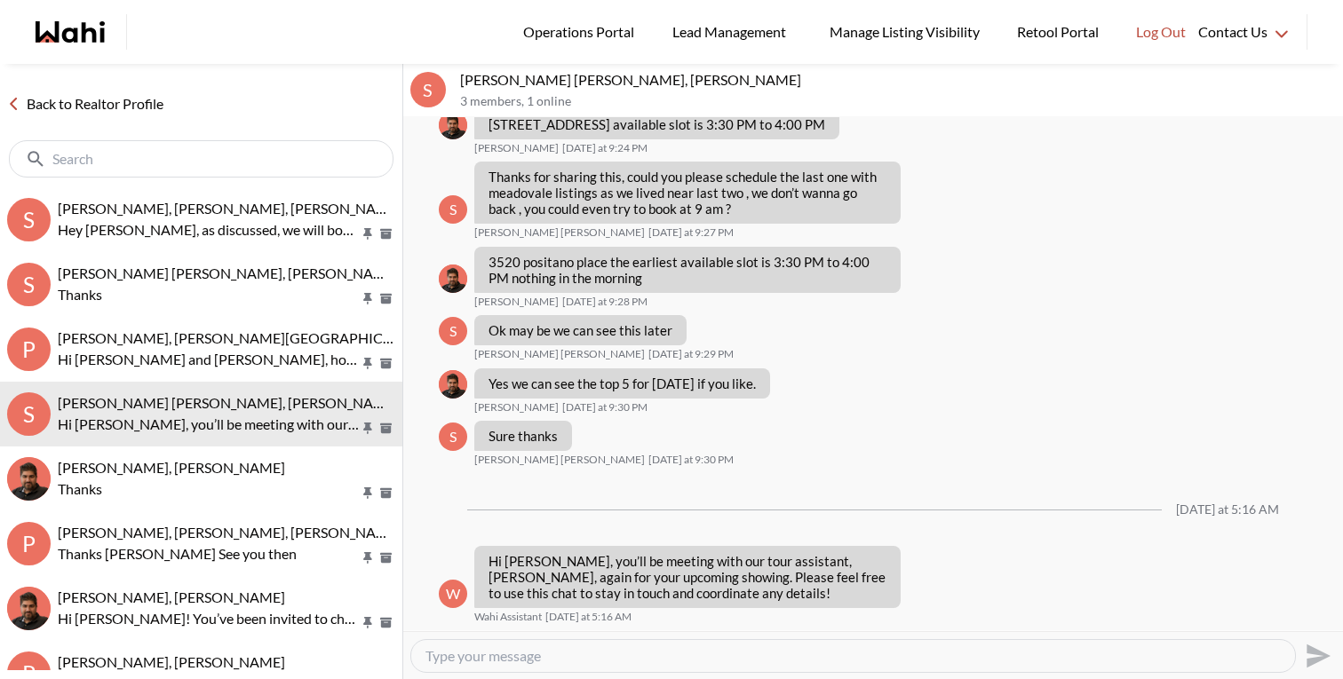
click at [135, 111] on link "Back to Realtor Profile" at bounding box center [85, 103] width 171 height 23
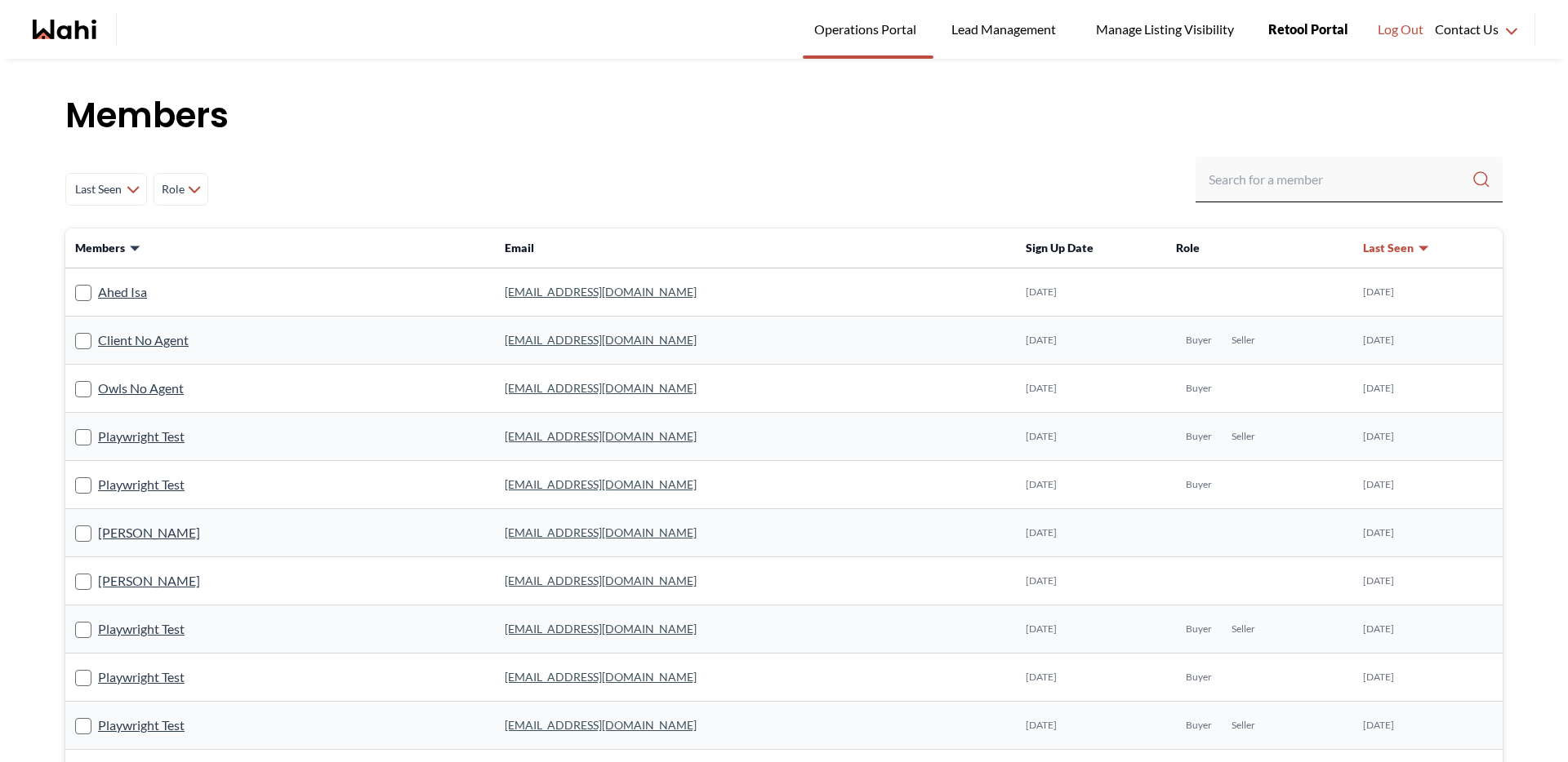
click at [1318, 26] on span "Retool Portal" at bounding box center [1308, 28] width 80 height 21
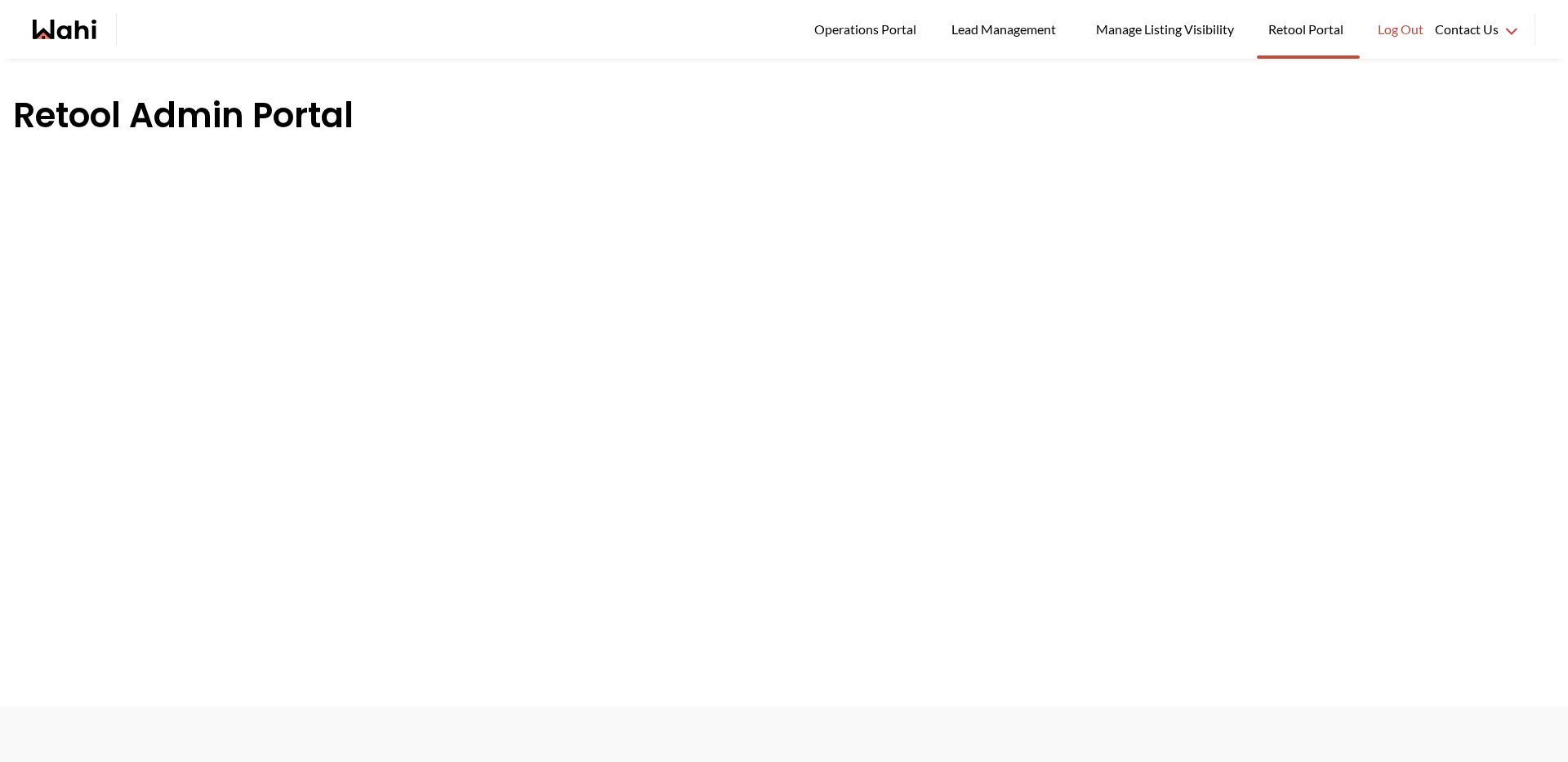
click at [31, 17] on div "Operations Portal Lead Management Manage Listing Visibility Retool Portal Log O…" at bounding box center [784, 29] width 1568 height 59
click at [39, 21] on icon "Wahi homepage" at bounding box center [64, 28] width 63 height 19
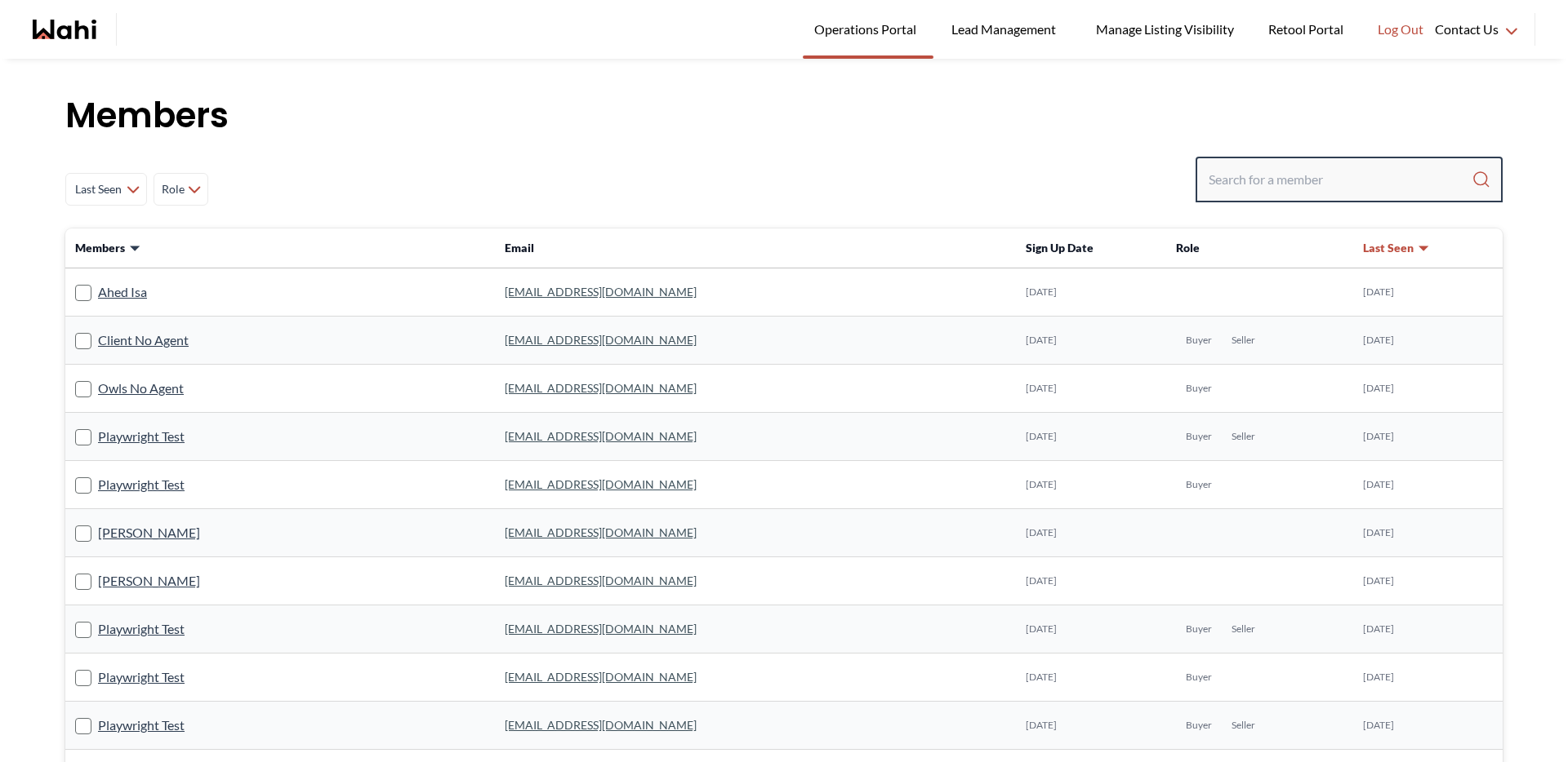
click at [1278, 178] on input "Search input" at bounding box center [1340, 179] width 263 height 29
type input "michelle"
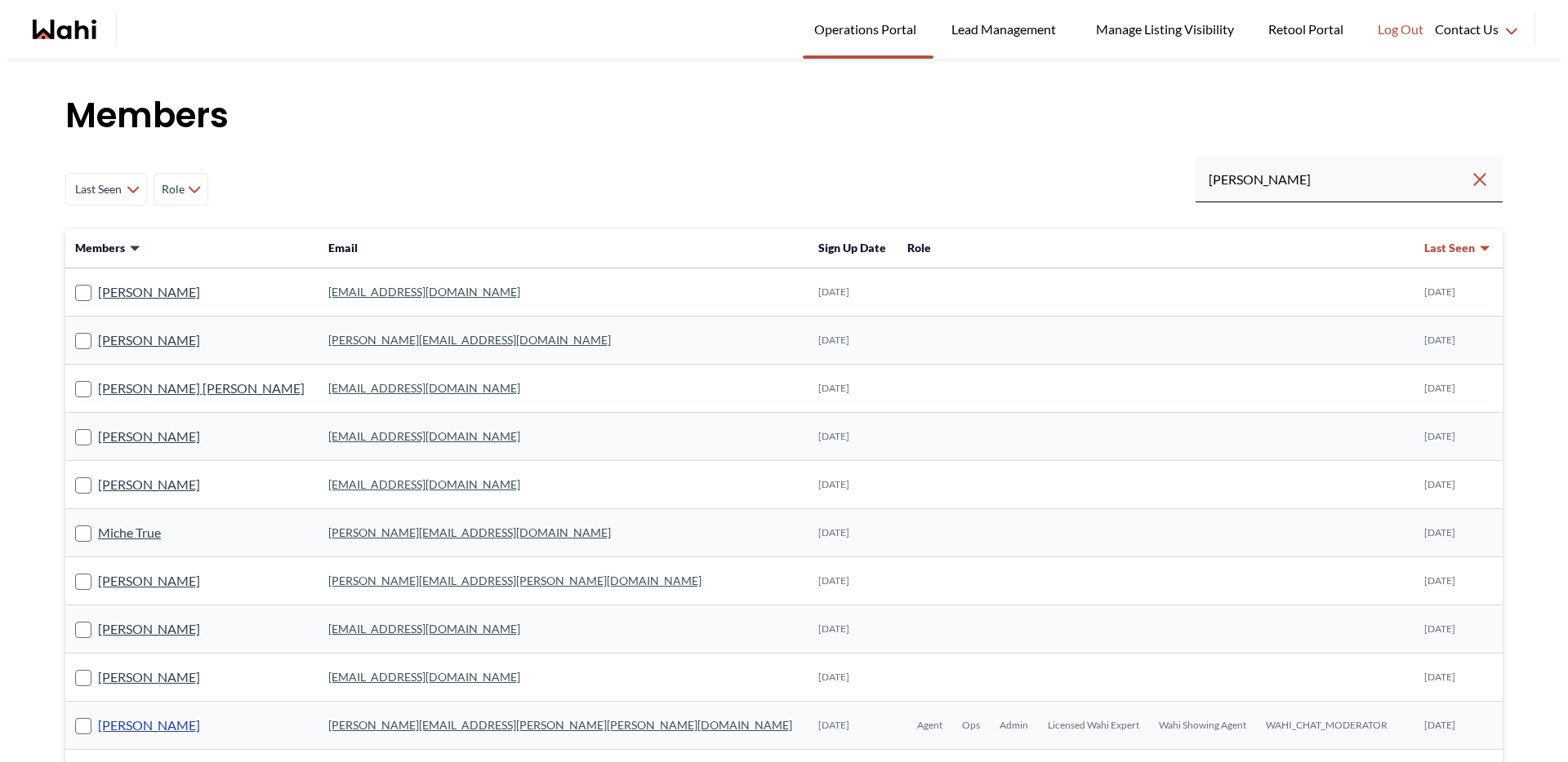
click at [185, 734] on link "Michelle Ryckman" at bounding box center [149, 725] width 102 height 21
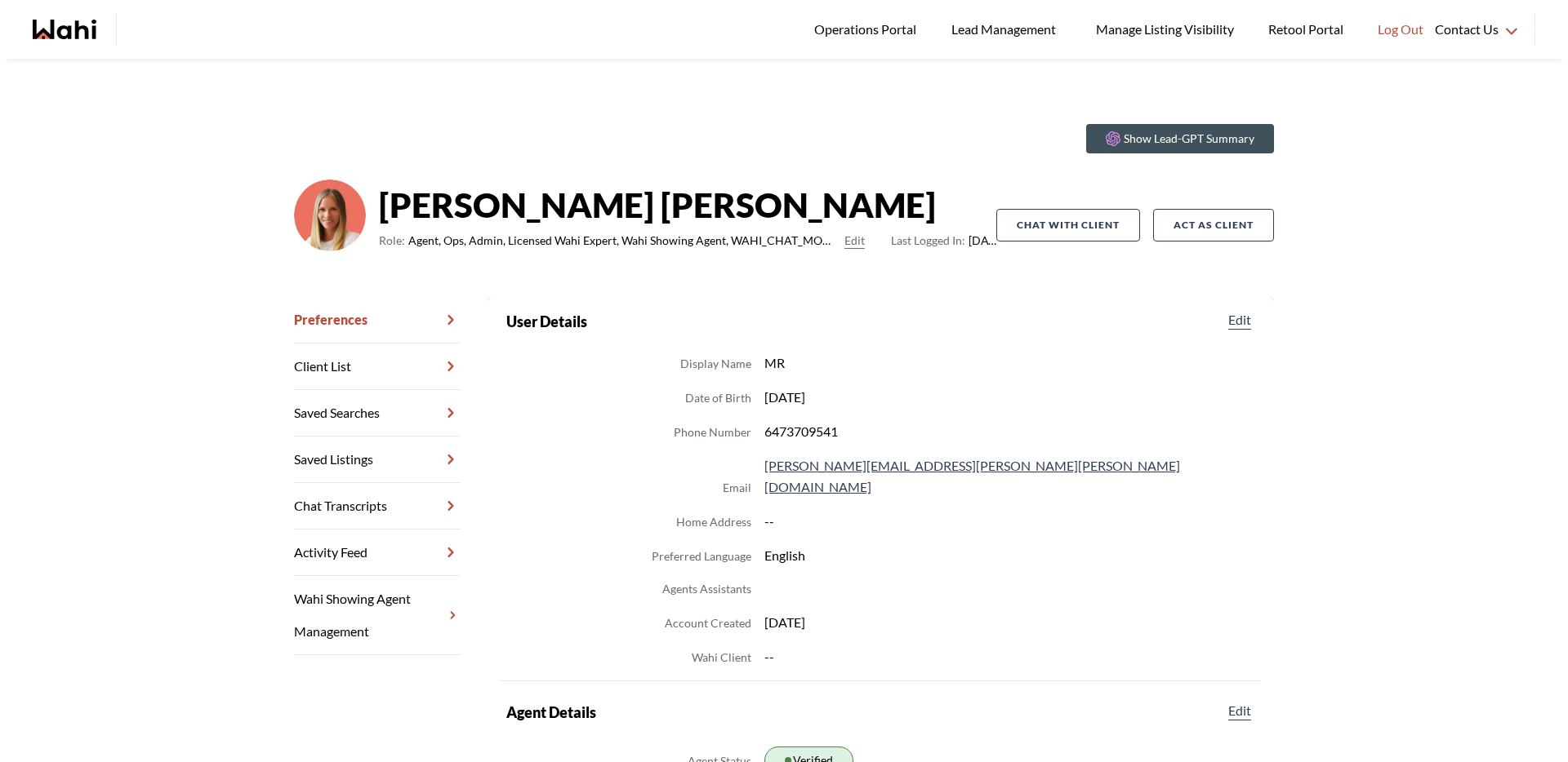
click at [844, 245] on button "Edit" at bounding box center [854, 240] width 20 height 19
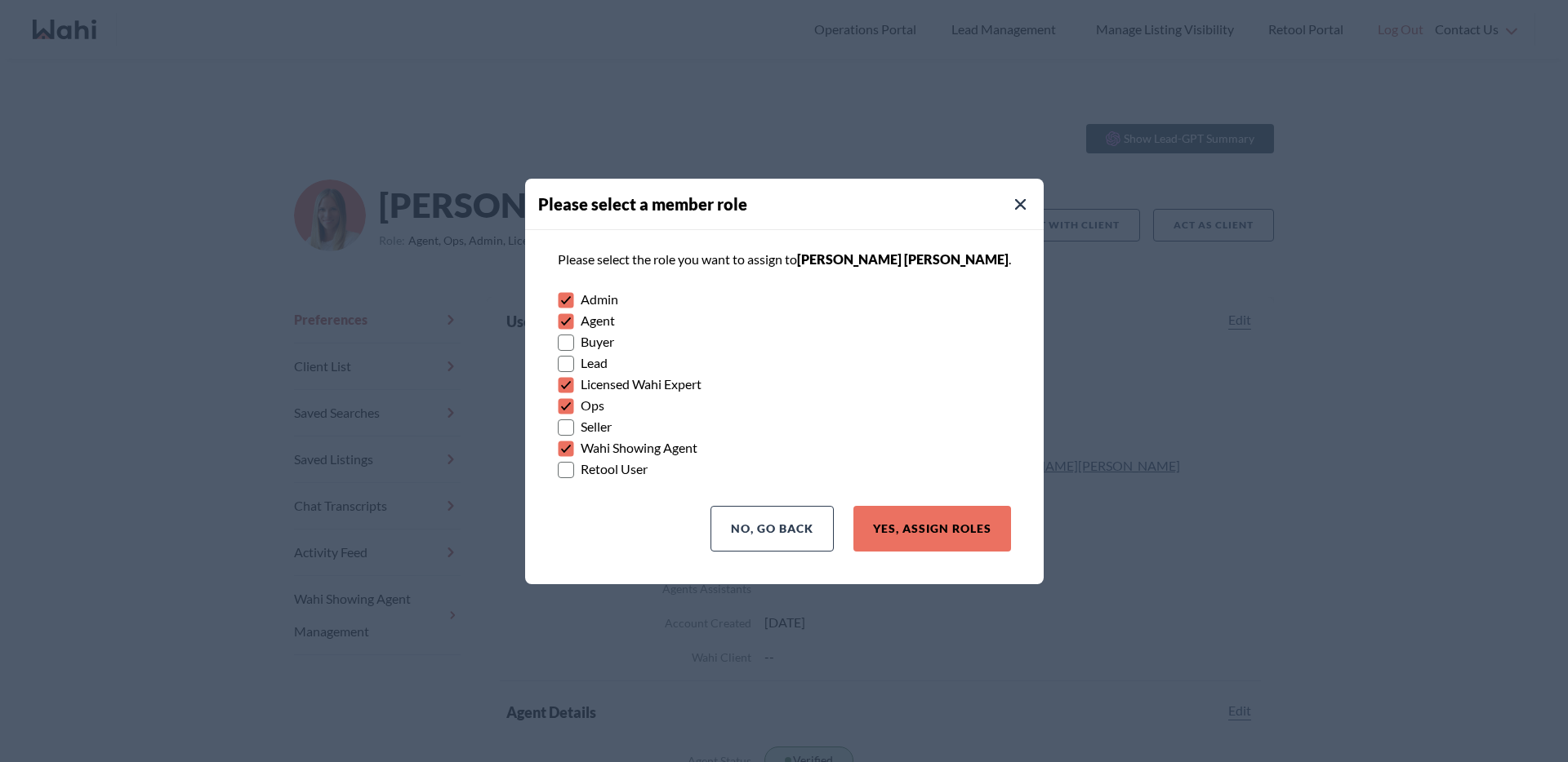
click at [1011, 198] on button "Close Modal" at bounding box center [1020, 204] width 19 height 19
